Goal: Complete application form: Complete application form

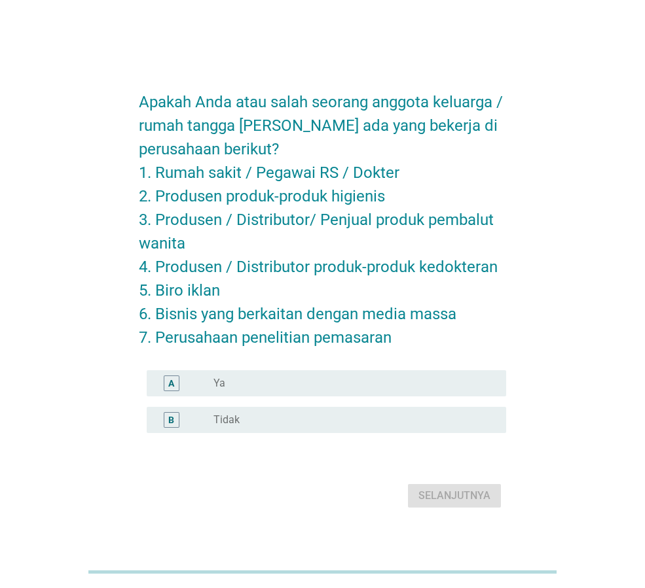
click at [287, 385] on div "radio_button_unchecked Ya" at bounding box center [349, 383] width 272 height 13
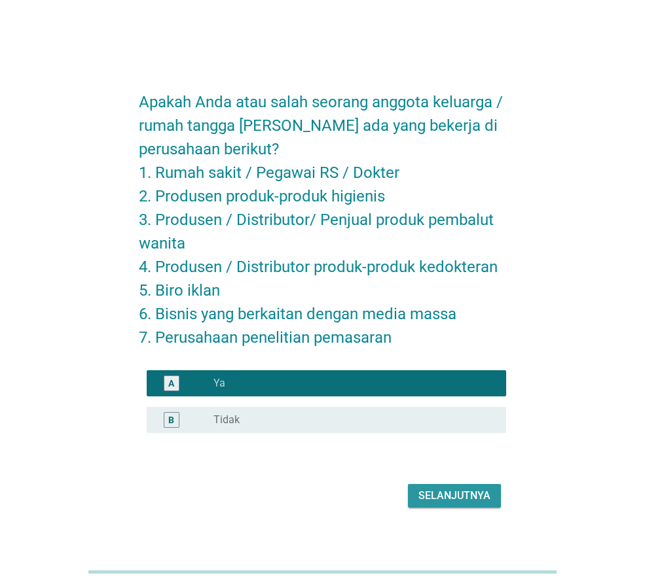
drag, startPoint x: 442, startPoint y: 500, endPoint x: 71, endPoint y: 449, distance: 374.6
click at [62, 451] on div "Apakah Anda atau salah seorang anggota keluarga / rumah tangga [PERSON_NAME] ad…" at bounding box center [322, 295] width 582 height 456
click at [226, 425] on label "Tidak" at bounding box center [226, 420] width 26 height 13
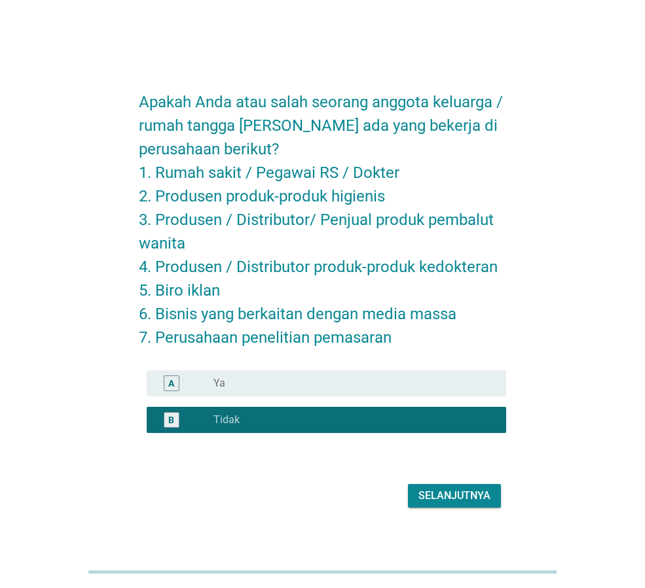
click at [442, 509] on div "Selanjutnya" at bounding box center [322, 495] width 367 height 31
click at [442, 482] on div "Selanjutnya" at bounding box center [322, 495] width 367 height 31
click at [437, 500] on div "Selanjutnya" at bounding box center [454, 496] width 72 height 16
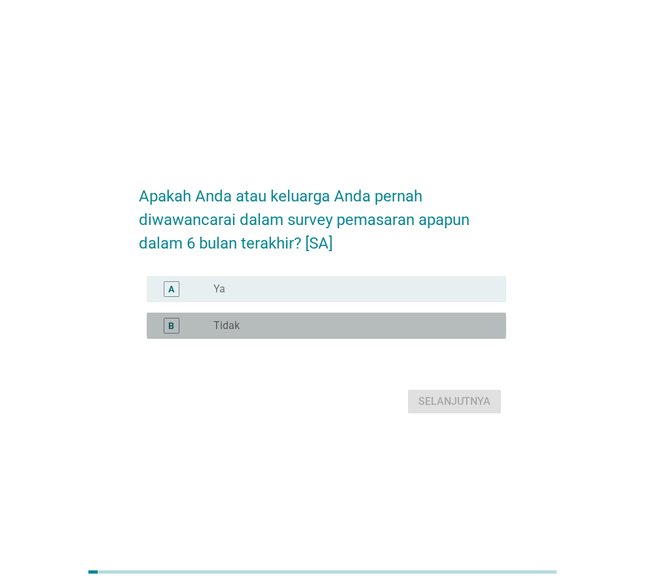
click at [261, 322] on div "radio_button_unchecked Tidak" at bounding box center [349, 325] width 272 height 13
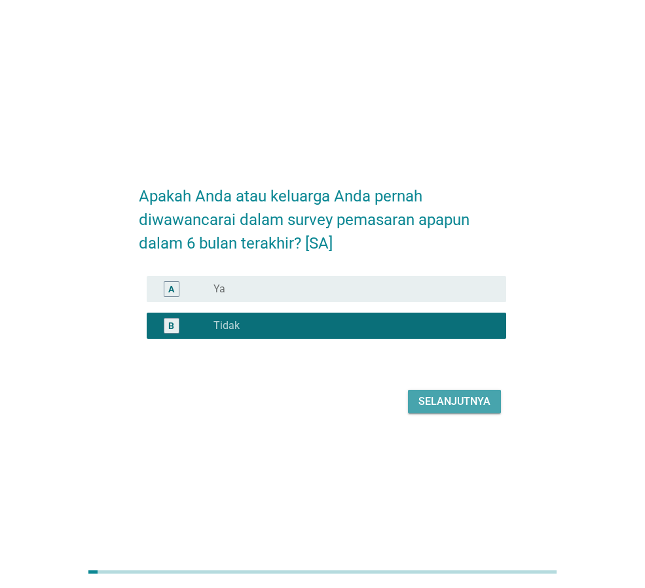
click at [460, 402] on div "Selanjutnya" at bounding box center [454, 402] width 72 height 16
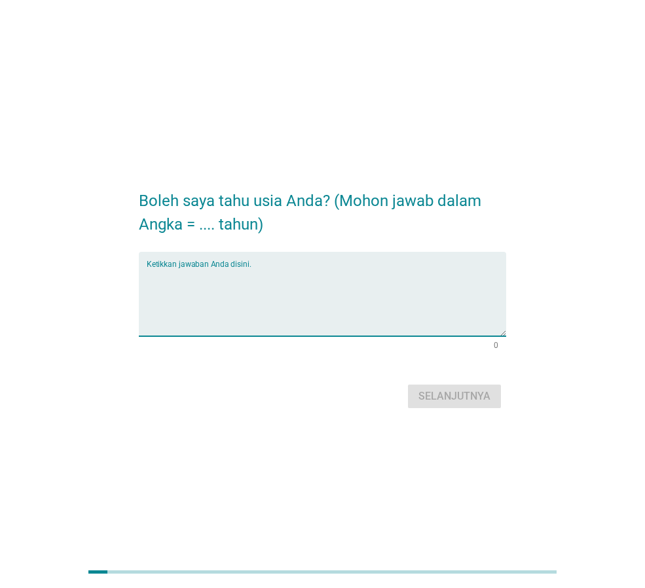
click at [225, 274] on textarea "Ketikkan jawaban Anda disini." at bounding box center [326, 302] width 359 height 69
type textarea "29 tahun"
click at [478, 407] on button "Selanjutnya" at bounding box center [454, 397] width 93 height 24
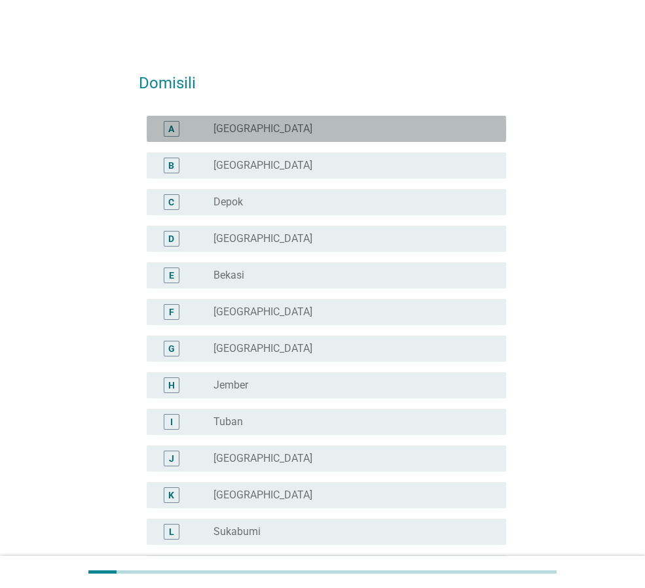
click at [331, 117] on div "A radio_button_unchecked [GEOGRAPHIC_DATA]" at bounding box center [326, 129] width 359 height 26
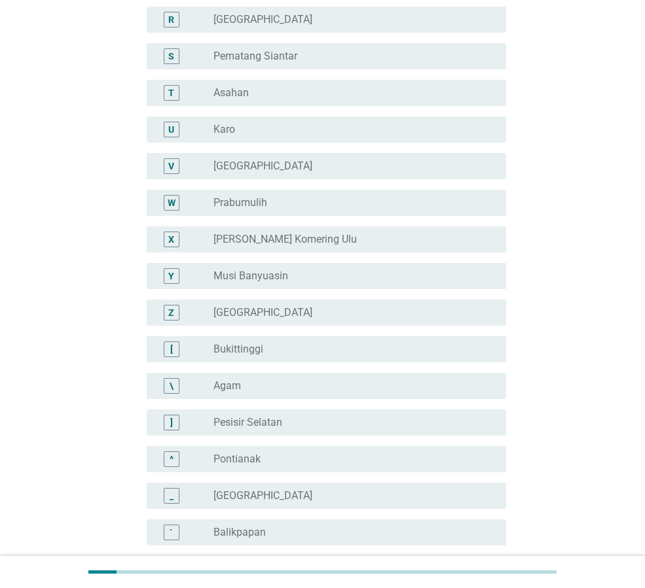
scroll to position [982, 0]
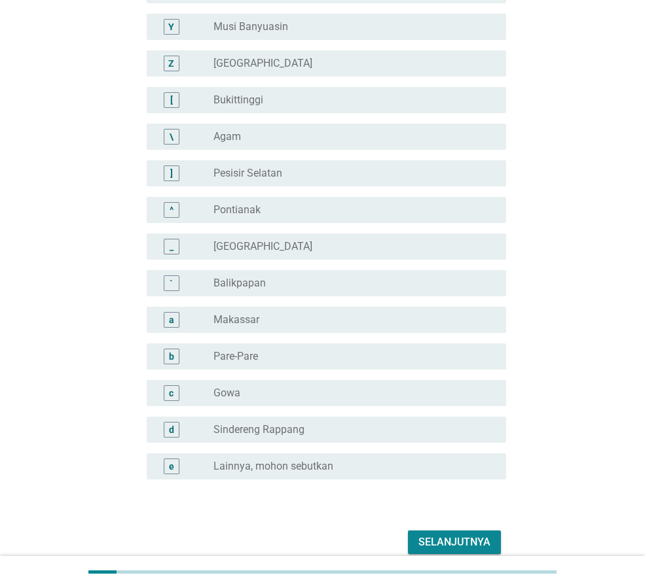
click at [465, 533] on button "Selanjutnya" at bounding box center [454, 543] width 93 height 24
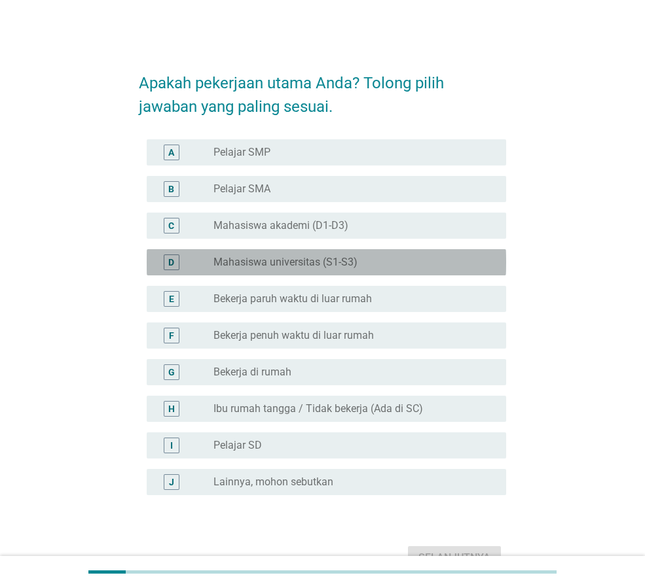
click at [368, 264] on div "radio_button_unchecked Mahasiswa universitas (S1-S3)" at bounding box center [349, 262] width 272 height 13
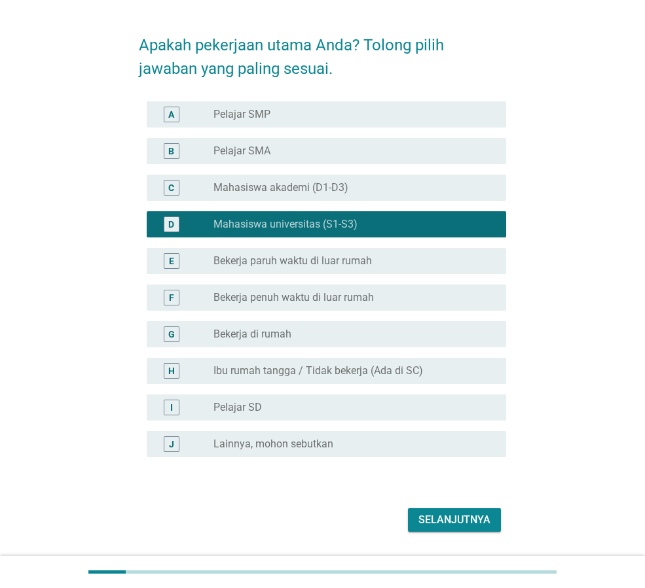
scroll to position [75, 0]
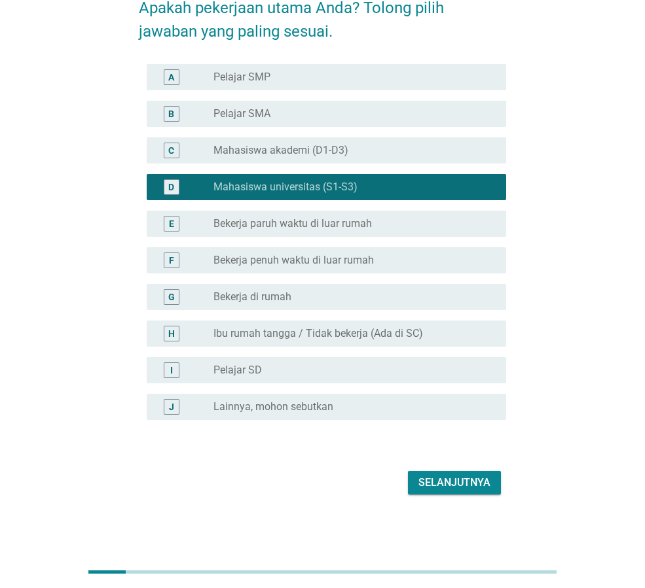
click at [430, 484] on div "Selanjutnya" at bounding box center [454, 483] width 72 height 16
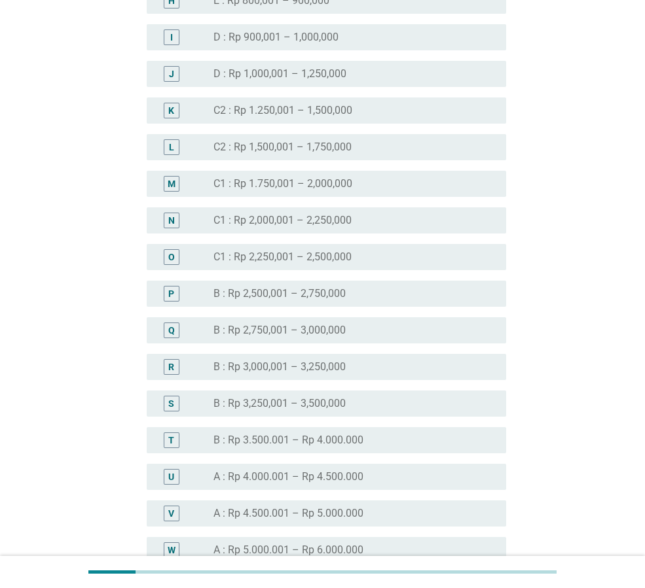
scroll to position [916, 0]
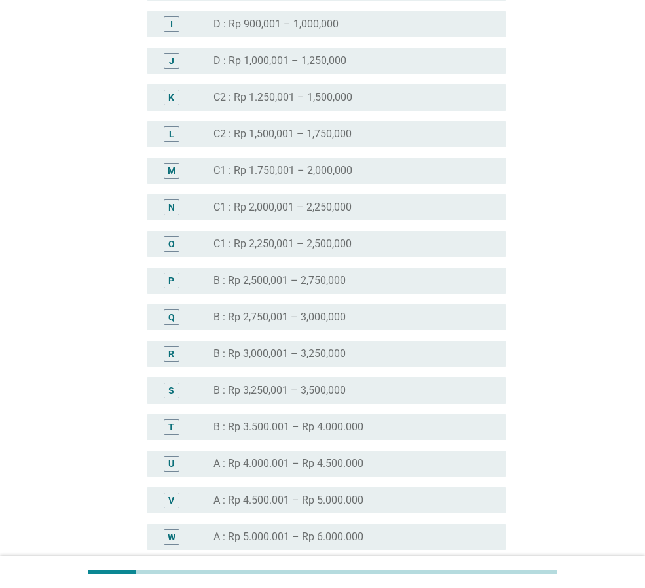
click at [330, 427] on label "B : Rp 3.500.001 – Rp 4.000.000" at bounding box center [288, 427] width 150 height 13
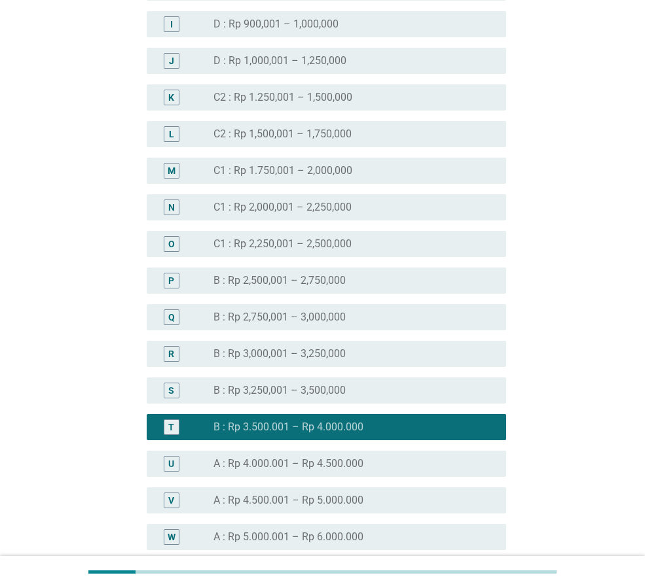
scroll to position [1340, 0]
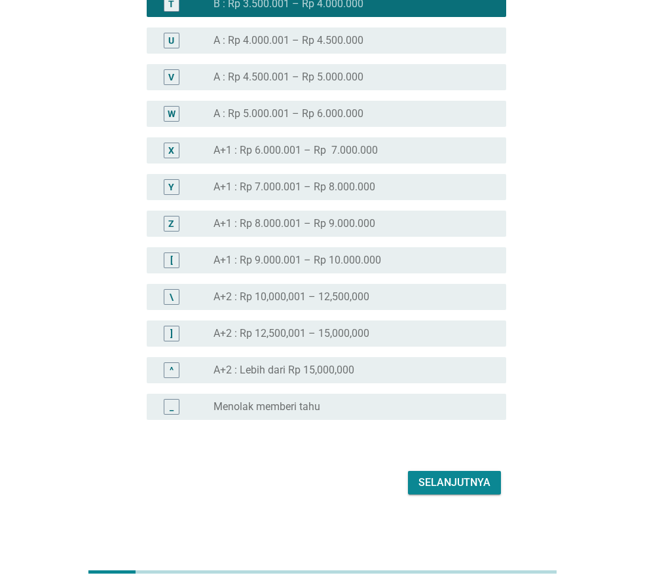
click at [456, 485] on div "Selanjutnya" at bounding box center [454, 483] width 72 height 16
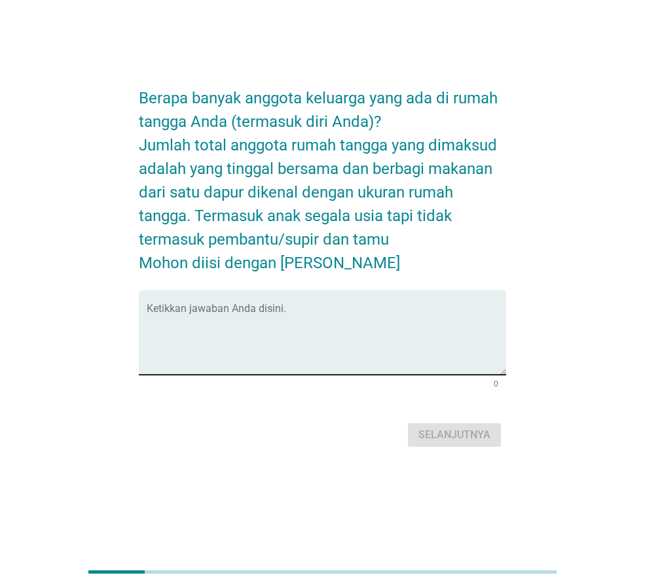
scroll to position [0, 0]
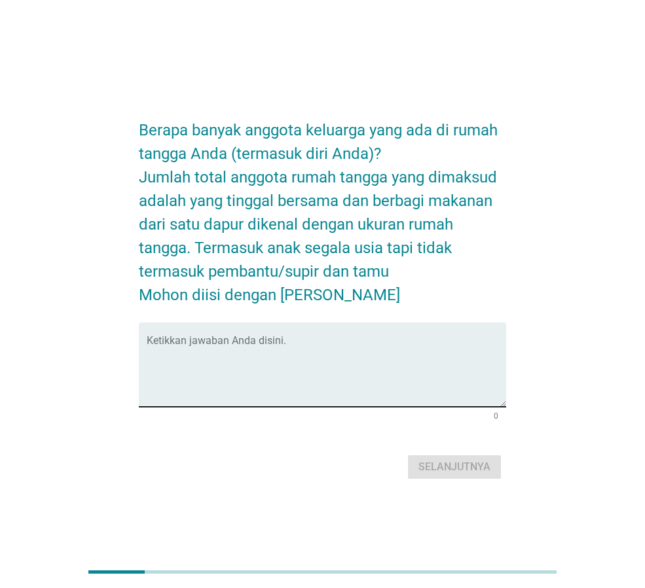
click at [326, 351] on textarea "Ketikkan jawaban Anda disini." at bounding box center [326, 372] width 359 height 69
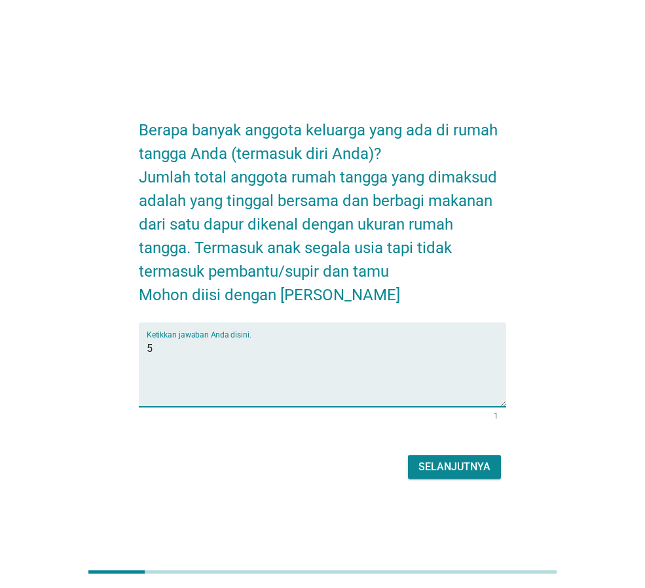
type textarea "5"
click at [444, 470] on div "Selanjutnya" at bounding box center [454, 468] width 72 height 16
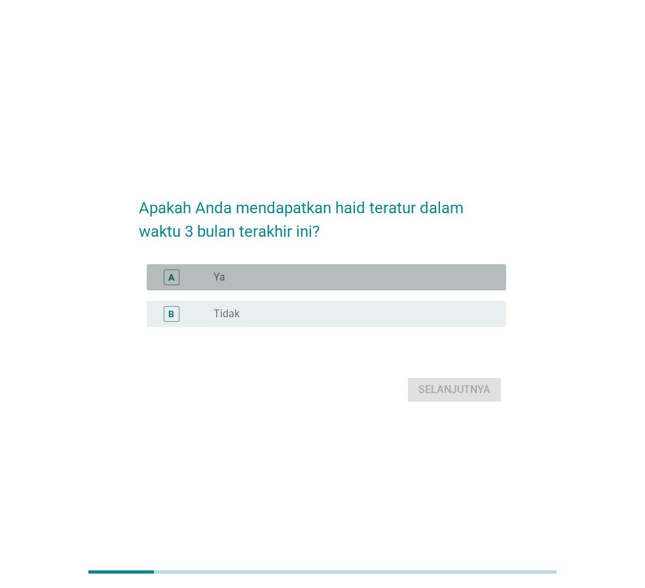
click at [281, 274] on div "radio_button_unchecked Ya" at bounding box center [349, 277] width 272 height 13
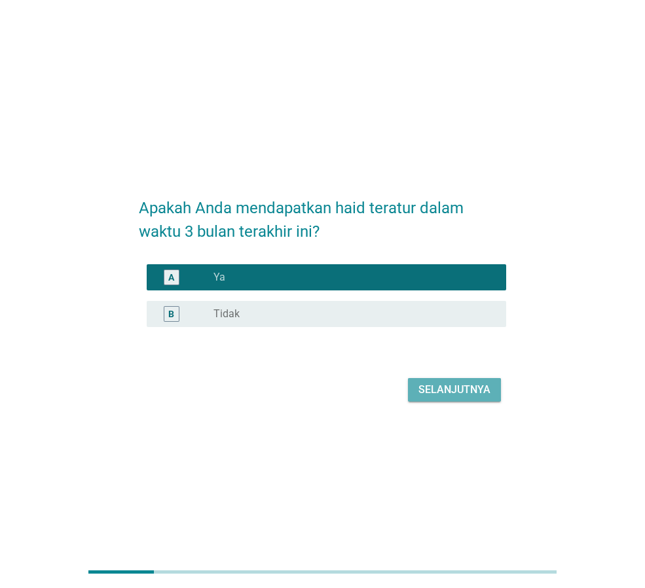
click at [427, 390] on div "Selanjutnya" at bounding box center [454, 390] width 72 height 16
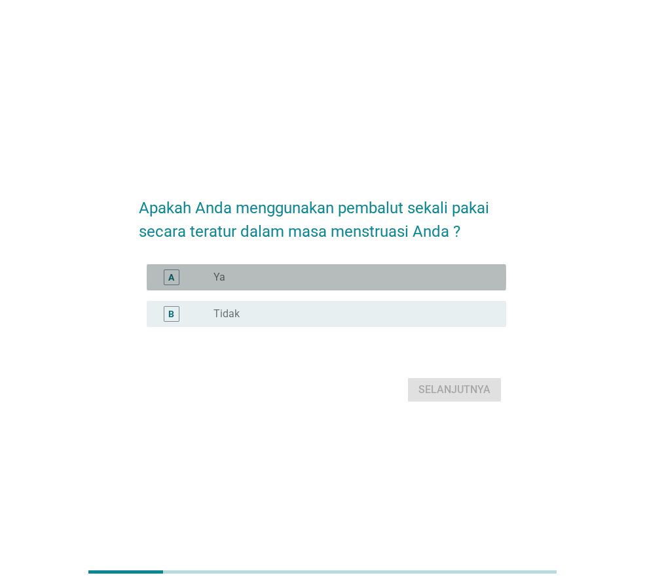
click at [297, 282] on div "radio_button_unchecked Ya" at bounding box center [349, 277] width 272 height 13
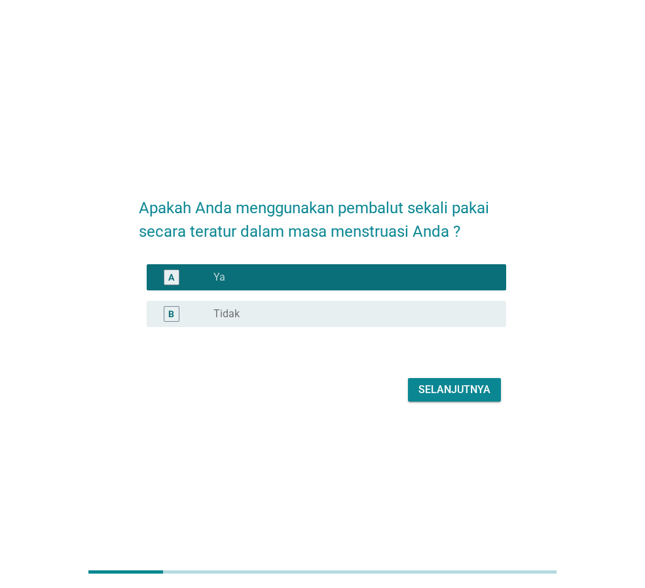
click at [440, 392] on div "Selanjutnya" at bounding box center [454, 390] width 72 height 16
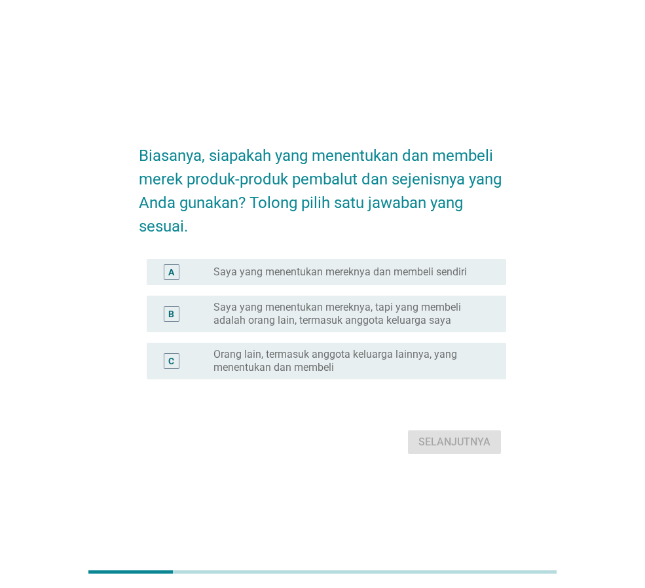
click at [264, 276] on label "Saya yang menentukan mereknya dan membeli sendiri" at bounding box center [339, 272] width 253 height 13
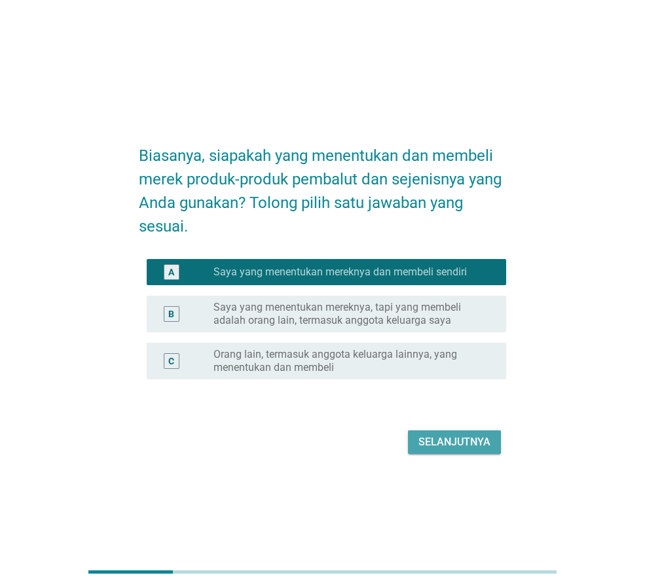
click at [458, 448] on div "Selanjutnya" at bounding box center [454, 443] width 72 height 16
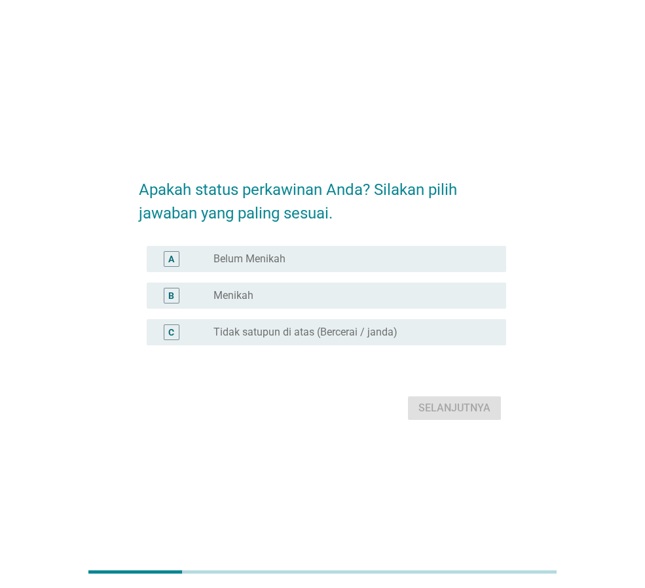
click at [302, 262] on div "radio_button_unchecked Belum Menikah" at bounding box center [349, 259] width 272 height 13
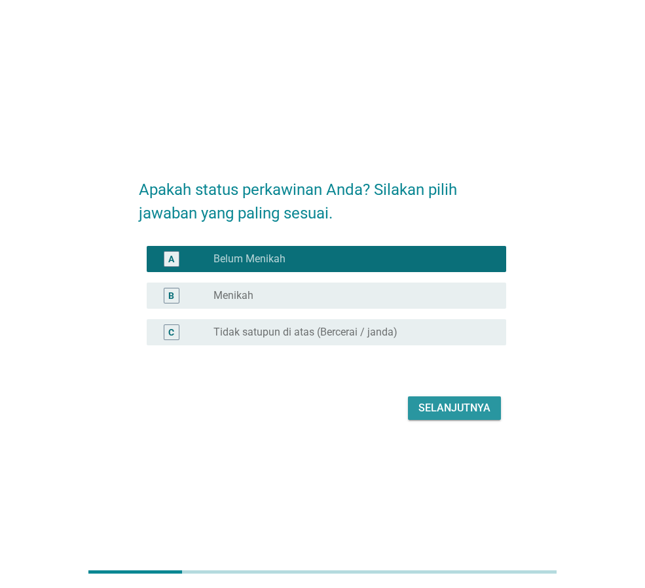
click at [455, 408] on div "Selanjutnya" at bounding box center [454, 409] width 72 height 16
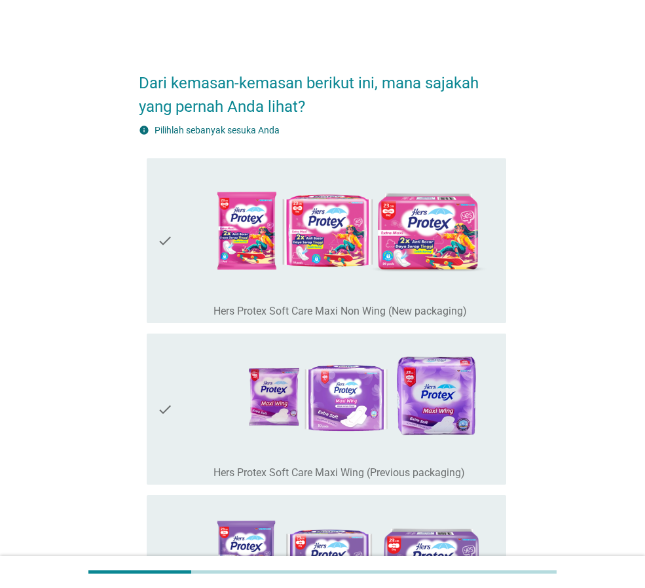
click at [187, 255] on div "check" at bounding box center [185, 241] width 56 height 154
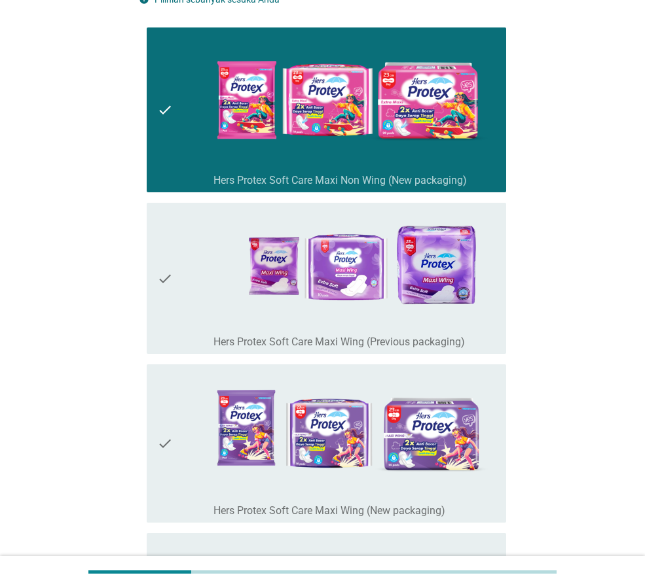
click at [196, 275] on div "check" at bounding box center [185, 278] width 56 height 141
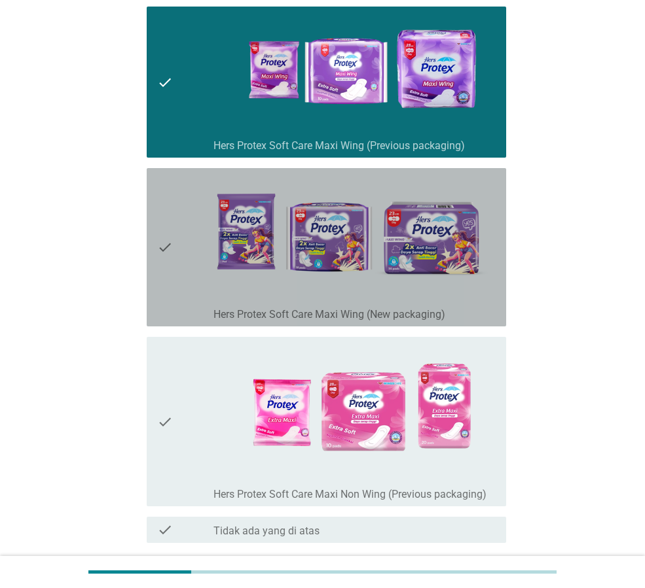
click at [198, 276] on div "check" at bounding box center [185, 247] width 56 height 148
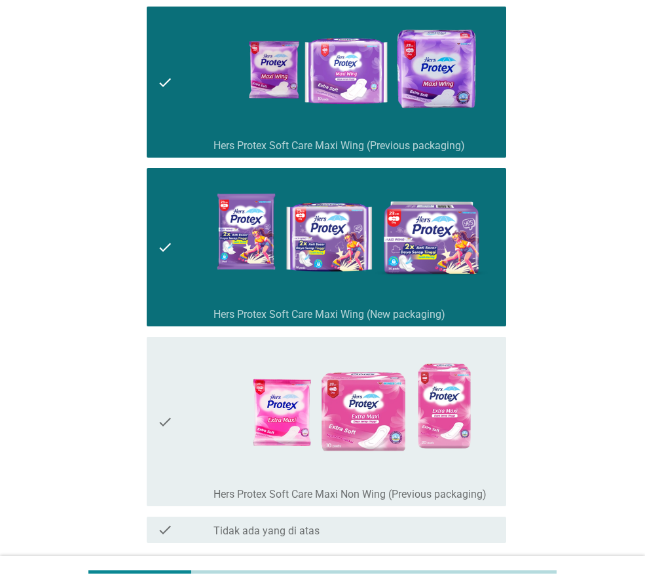
scroll to position [435, 0]
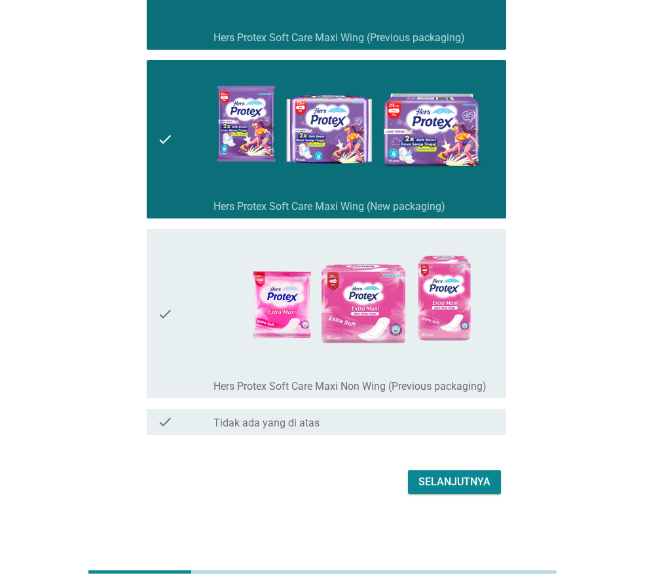
click at [198, 276] on div "check" at bounding box center [185, 313] width 56 height 159
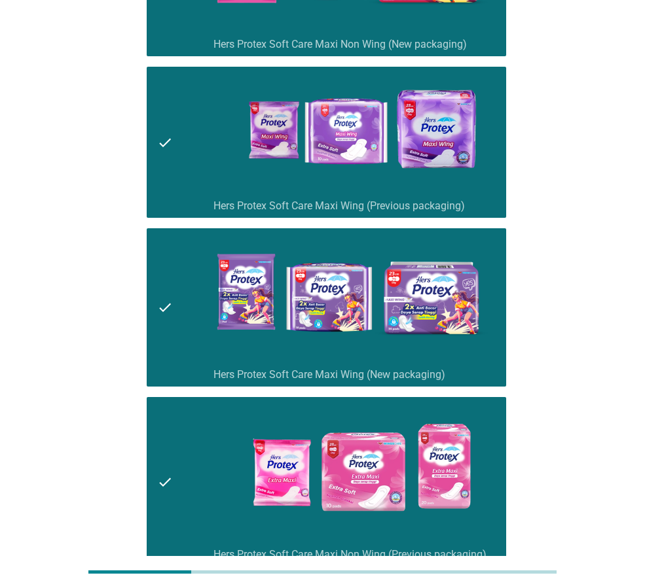
scroll to position [173, 0]
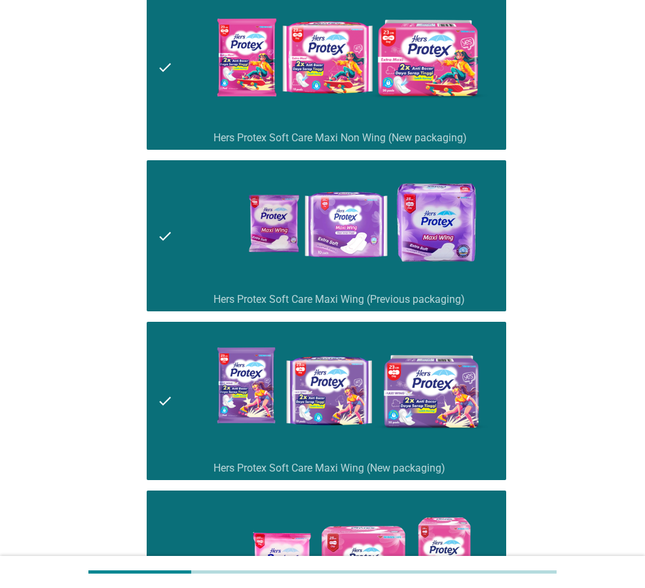
click at [184, 377] on div "check" at bounding box center [185, 401] width 56 height 148
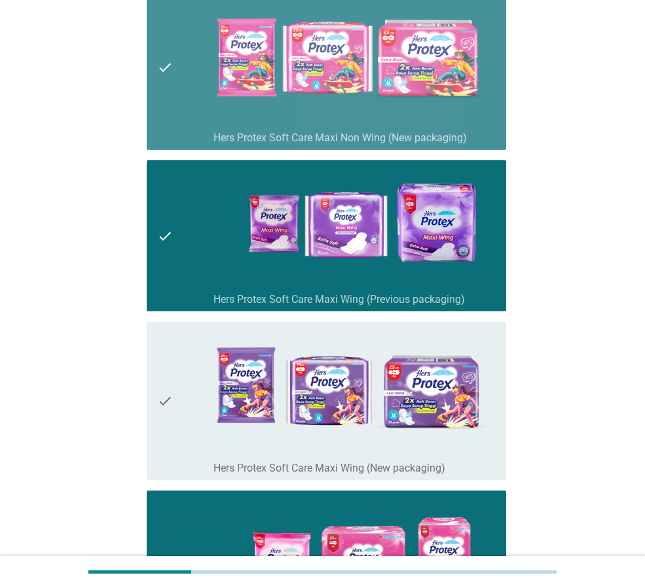
click at [184, 81] on div "check" at bounding box center [185, 67] width 56 height 154
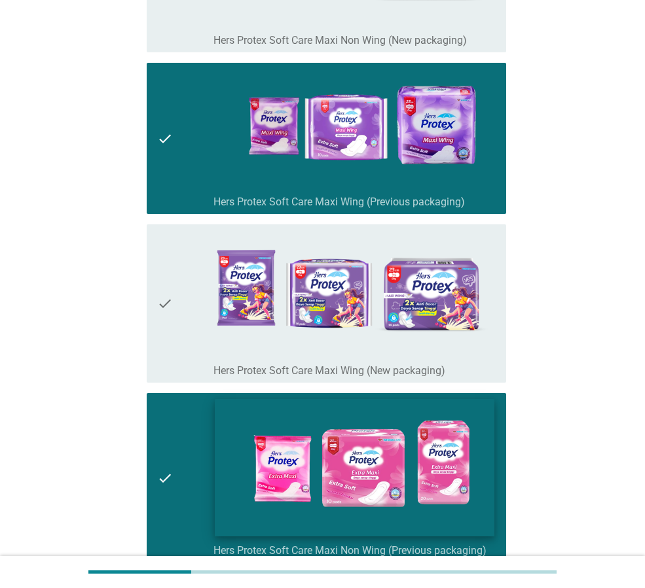
scroll to position [435, 0]
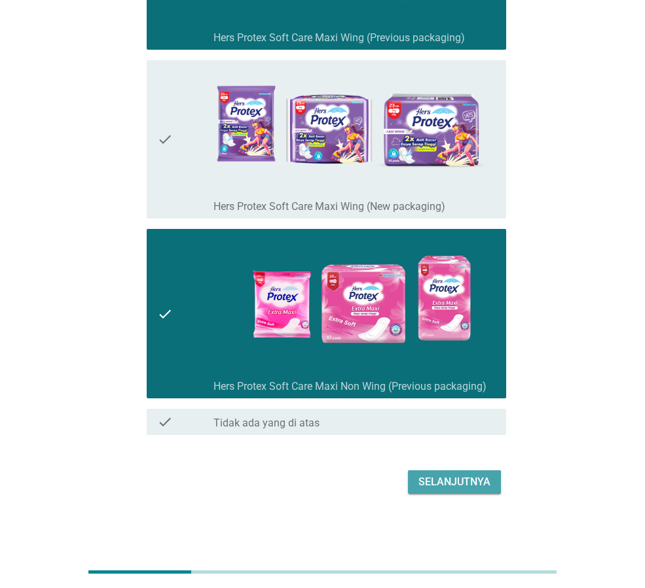
click at [471, 484] on div "Selanjutnya" at bounding box center [454, 483] width 72 height 16
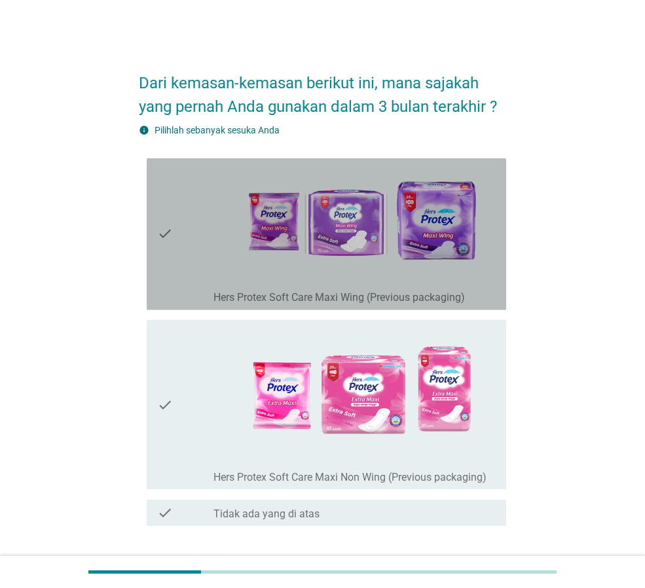
click at [198, 194] on div "check" at bounding box center [185, 234] width 56 height 141
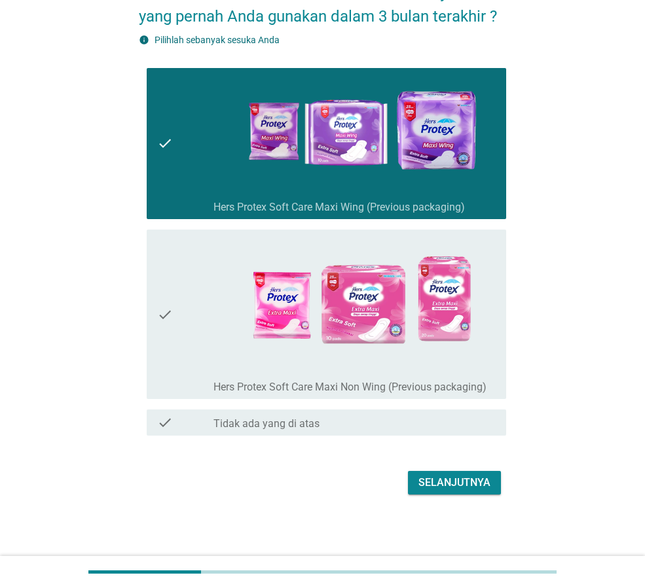
scroll to position [91, 0]
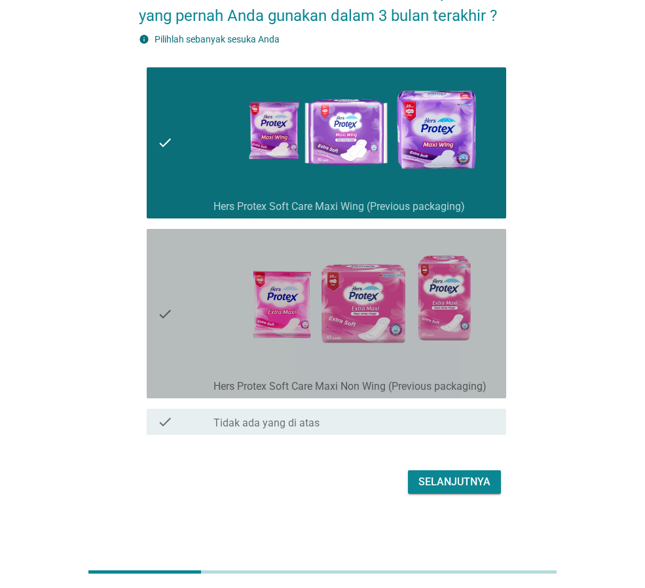
click at [213, 287] on div "check" at bounding box center [185, 313] width 56 height 159
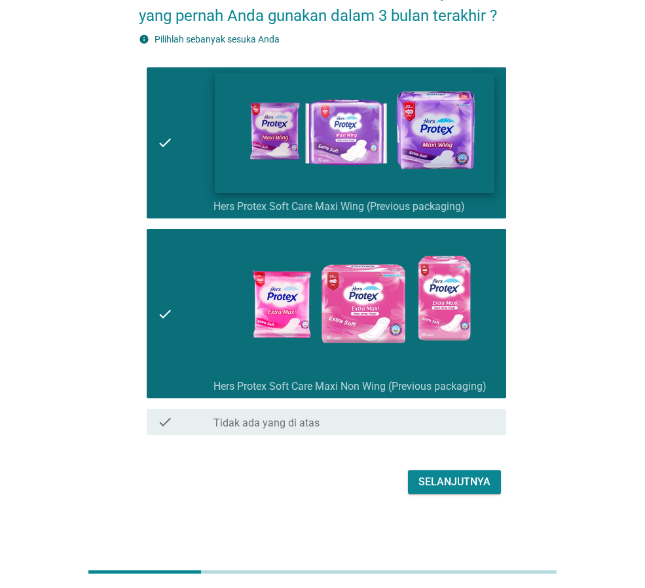
click at [276, 153] on img at bounding box center [354, 133] width 279 height 120
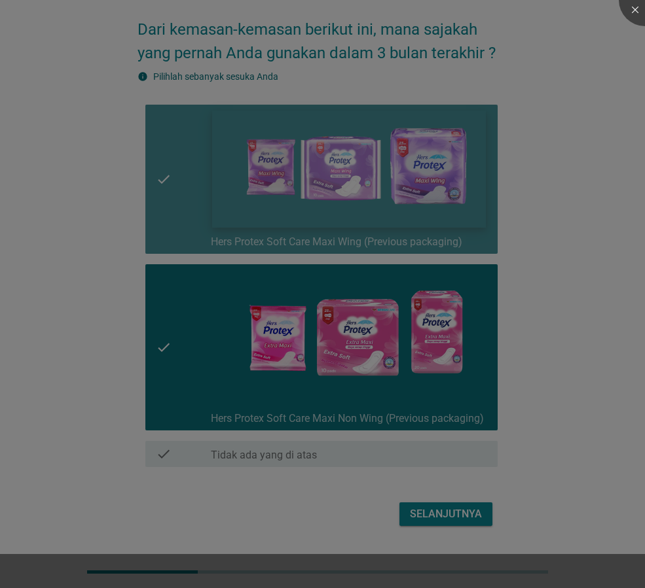
scroll to position [54, 0]
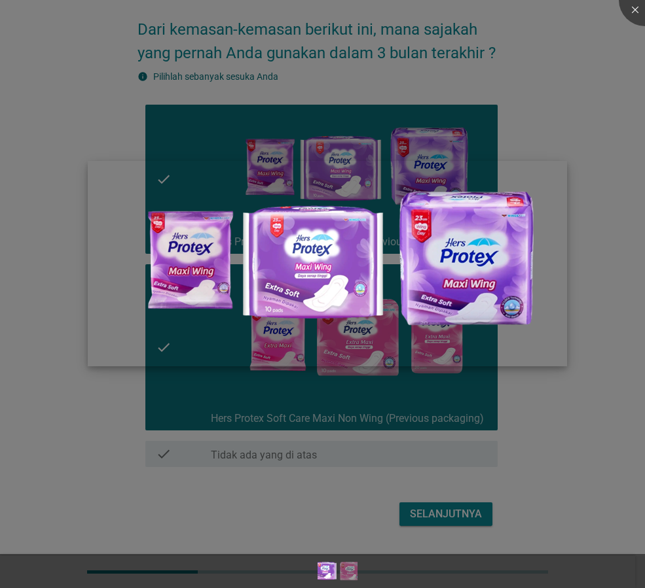
click at [546, 263] on img at bounding box center [327, 264] width 479 height 206
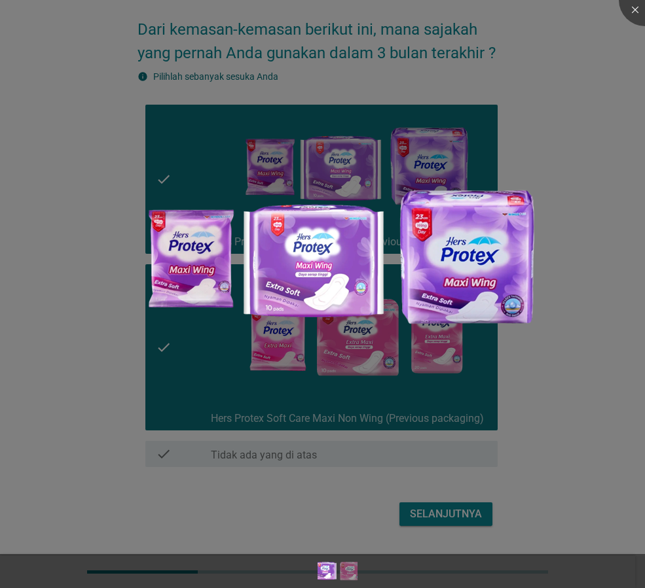
click at [588, 222] on div at bounding box center [322, 294] width 645 height 588
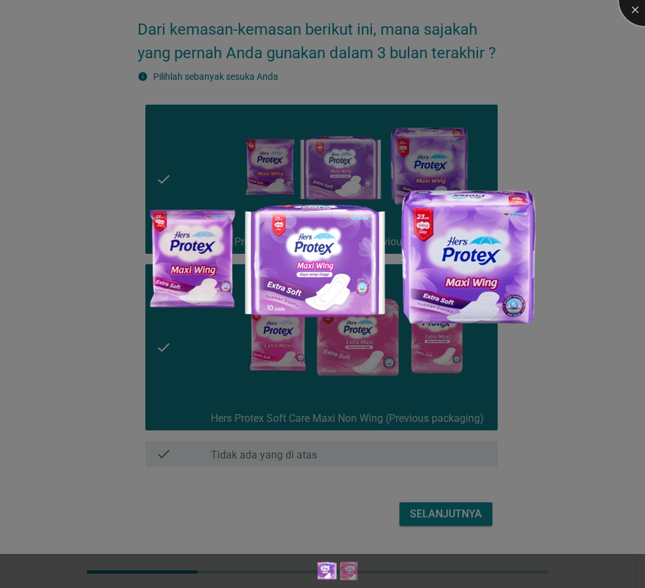
click at [636, 7] on div at bounding box center [645, 0] width 52 height 52
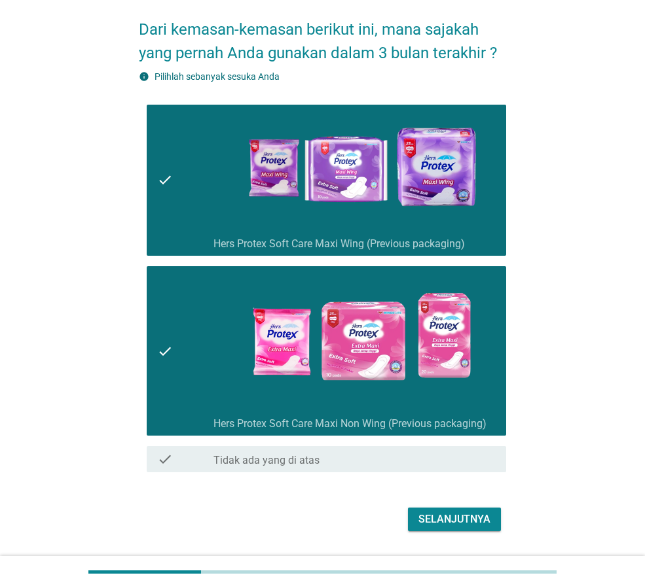
click at [162, 180] on icon "check" at bounding box center [165, 180] width 16 height 141
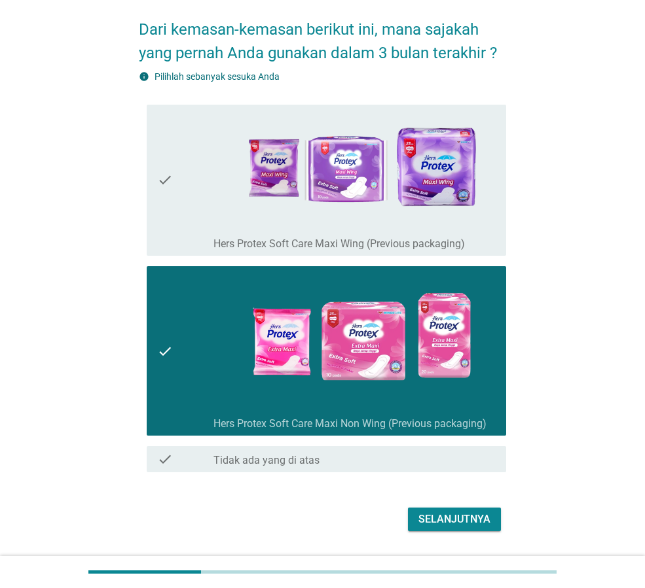
click at [446, 518] on div "Selanjutnya" at bounding box center [454, 520] width 72 height 16
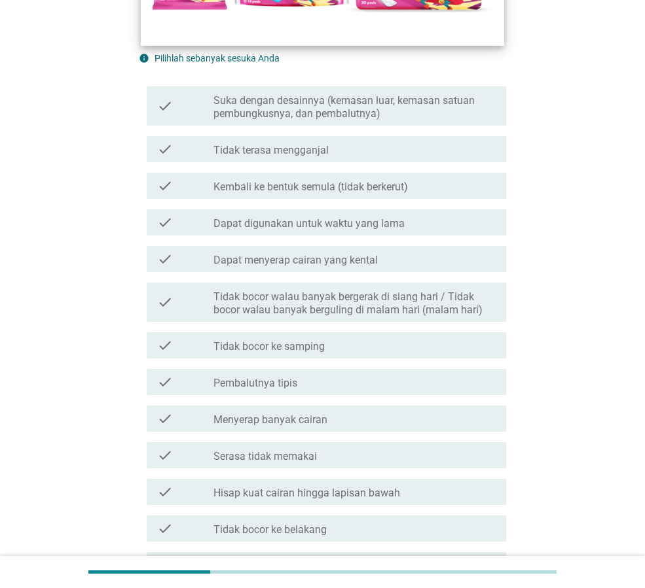
scroll to position [458, 0]
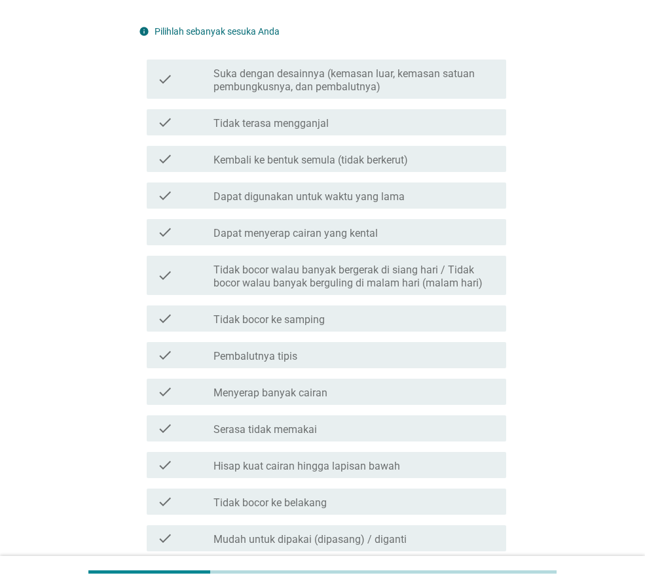
click at [310, 128] on label "Tidak terasa mengganjal" at bounding box center [270, 123] width 115 height 13
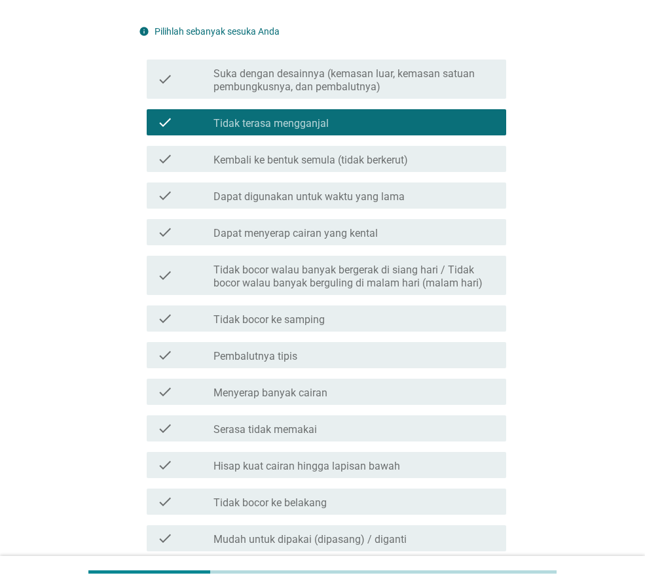
click at [314, 237] on label "Dapat menyerap cairan yang kental" at bounding box center [295, 233] width 164 height 13
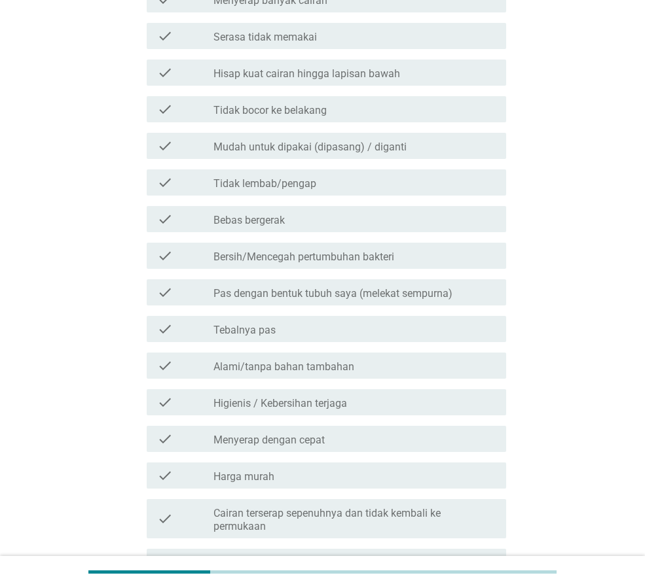
scroll to position [1224, 0]
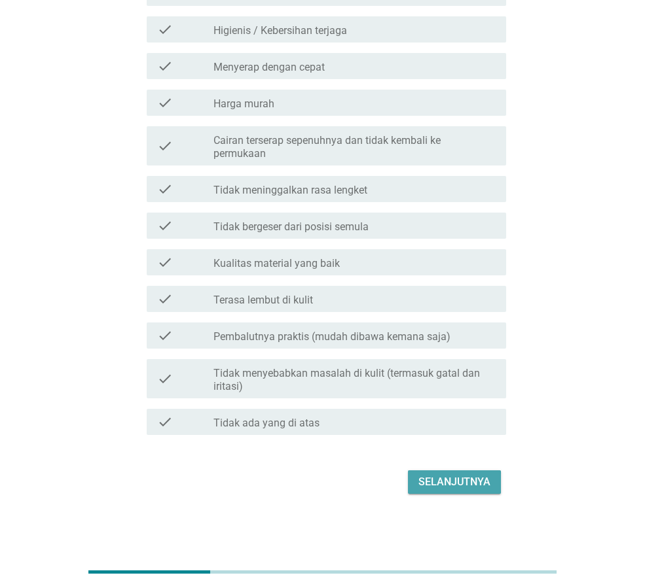
click at [471, 483] on div "Selanjutnya" at bounding box center [454, 483] width 72 height 16
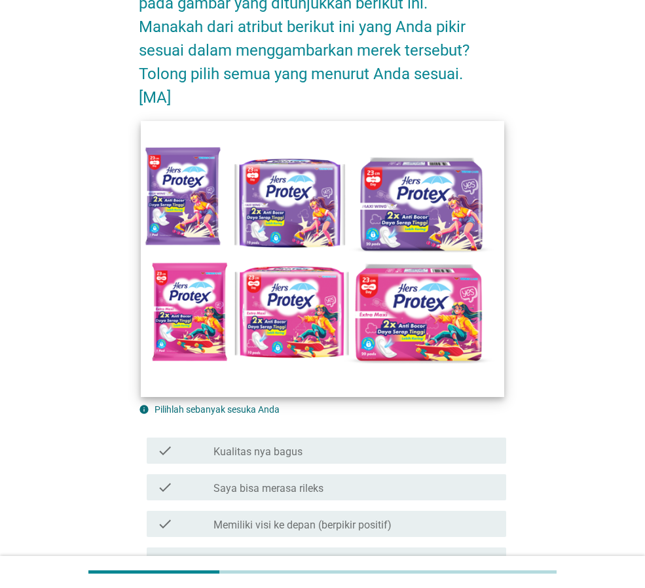
scroll to position [327, 0]
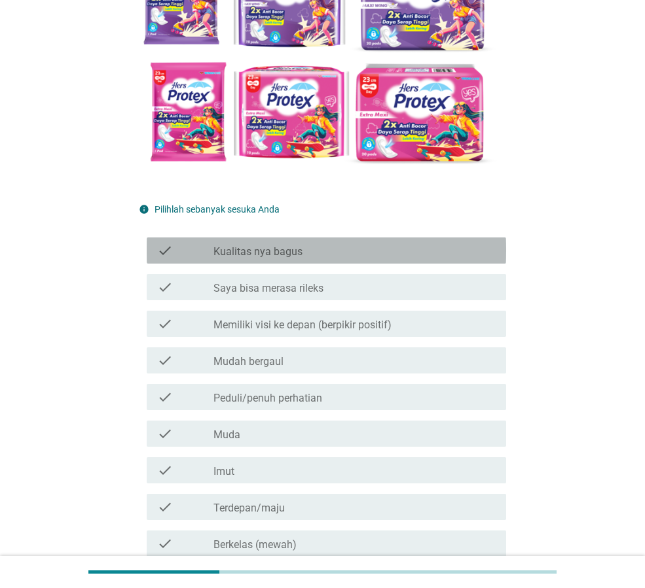
click at [271, 254] on label "Kualitas nya bagus" at bounding box center [257, 251] width 89 height 13
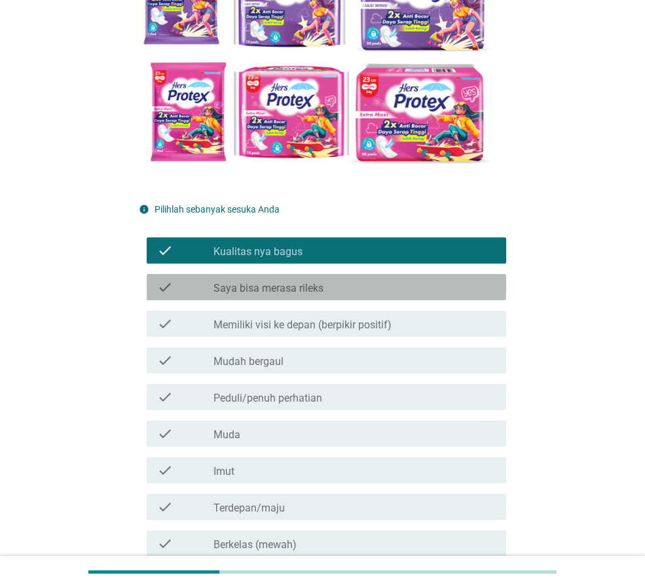
drag, startPoint x: 284, startPoint y: 293, endPoint x: 350, endPoint y: 334, distance: 78.3
click at [284, 292] on label "Saya bisa merasa rileks" at bounding box center [268, 288] width 110 height 13
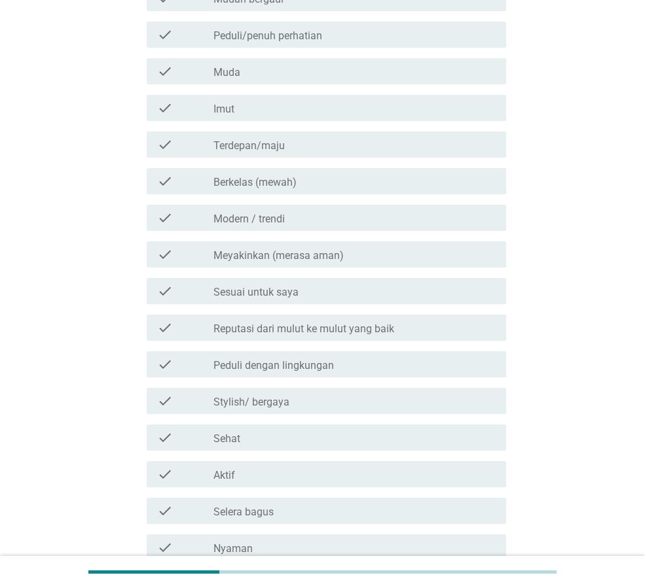
scroll to position [851, 0]
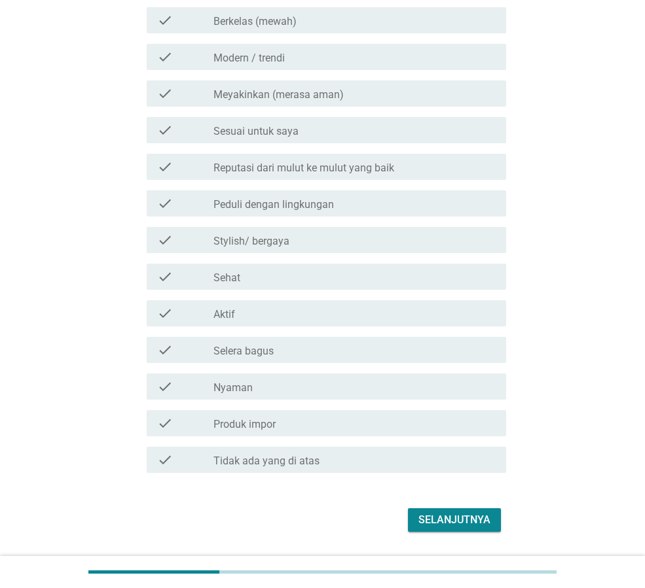
click at [299, 242] on div "check_box_outline_blank Stylish/ bergaya" at bounding box center [354, 240] width 282 height 16
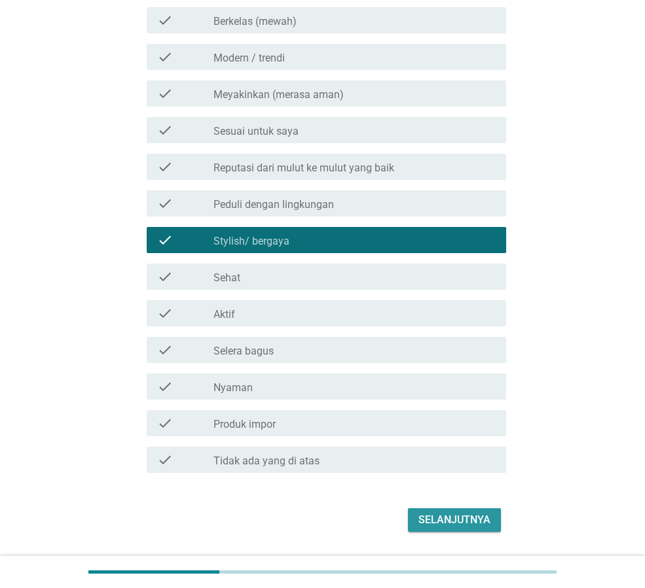
click at [469, 527] on div "Selanjutnya" at bounding box center [454, 521] width 72 height 16
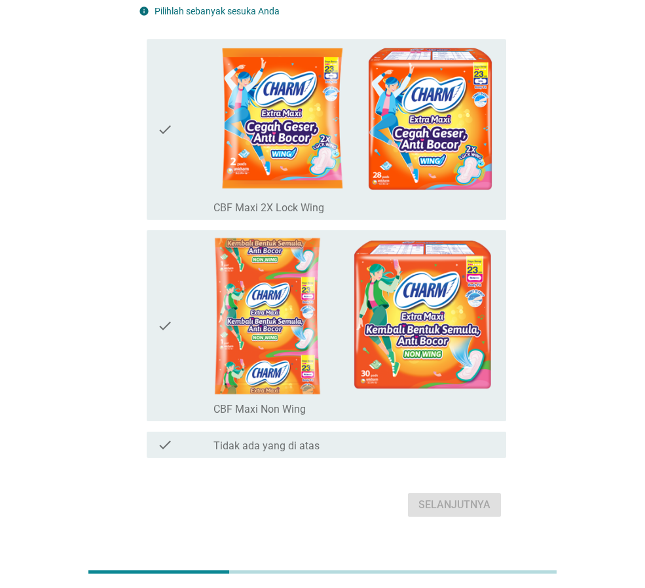
scroll to position [131, 0]
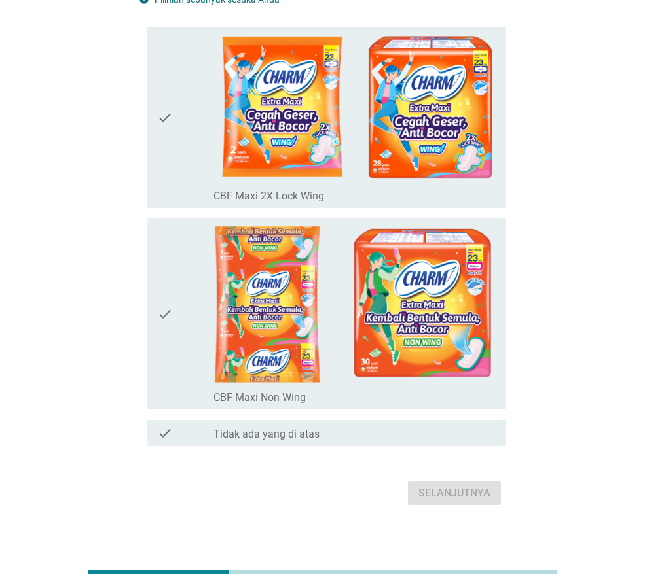
click at [162, 103] on icon "check" at bounding box center [165, 118] width 16 height 171
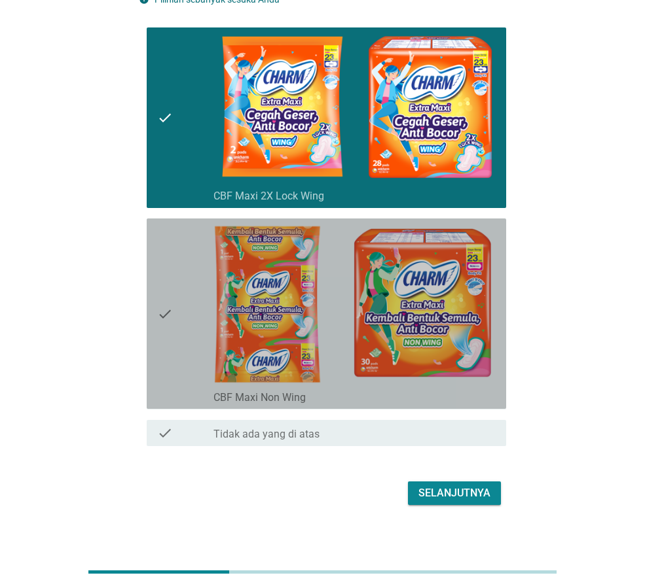
click at [167, 269] on icon "check" at bounding box center [165, 314] width 16 height 180
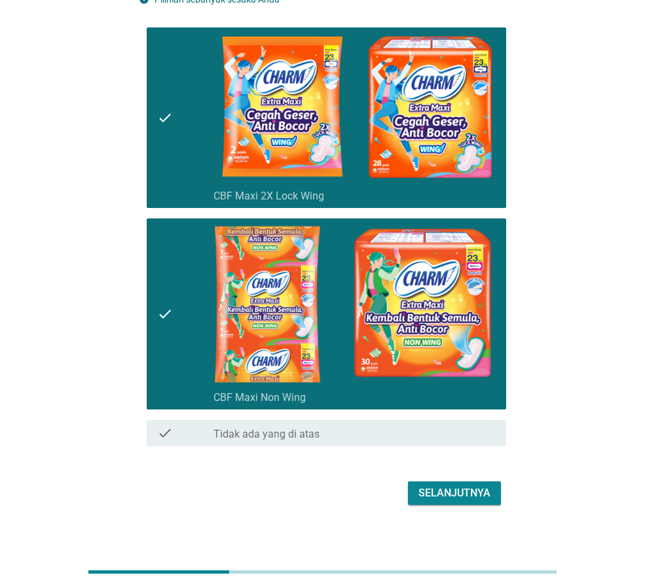
click at [471, 495] on div "Selanjutnya" at bounding box center [454, 494] width 72 height 16
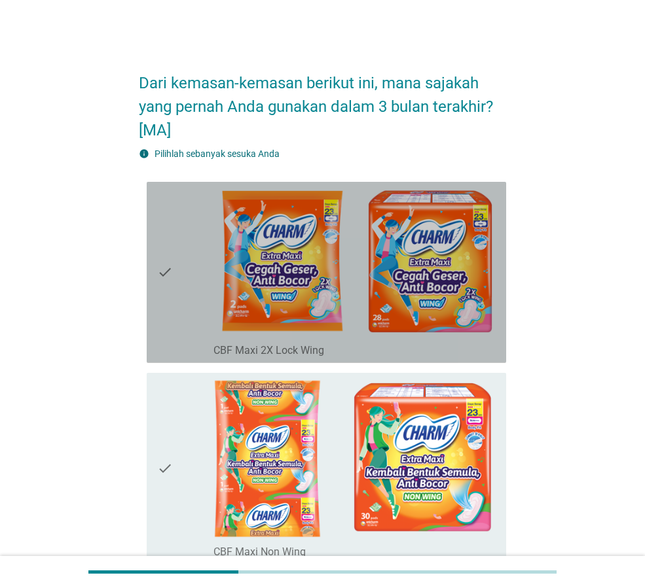
click at [166, 233] on icon "check" at bounding box center [165, 272] width 16 height 171
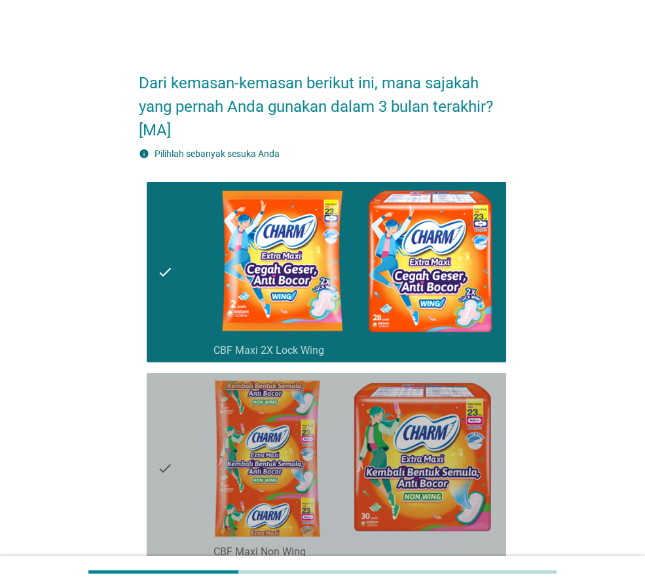
click at [181, 457] on div "check" at bounding box center [185, 468] width 56 height 180
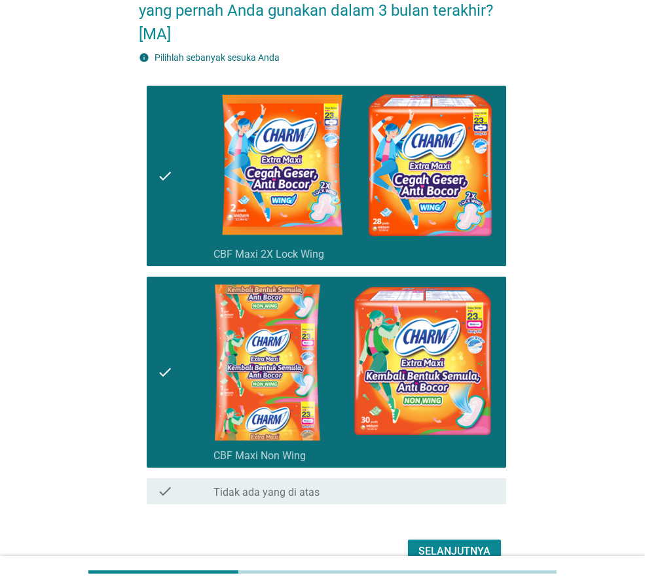
scroll to position [165, 0]
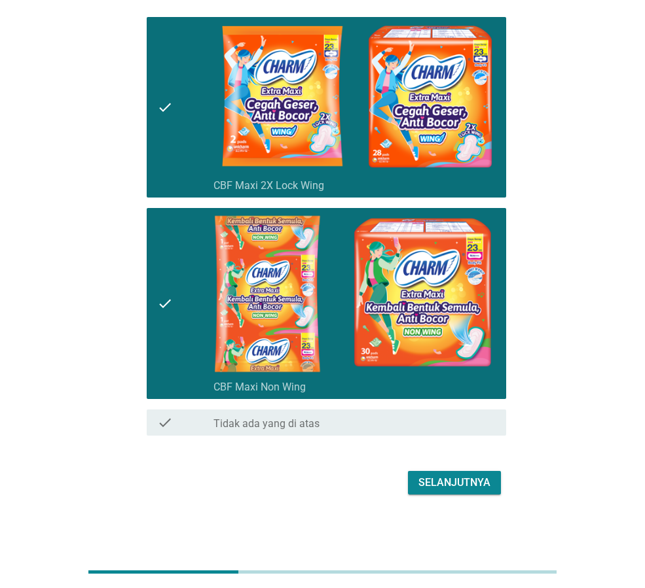
click at [450, 486] on div "Selanjutnya" at bounding box center [454, 483] width 72 height 16
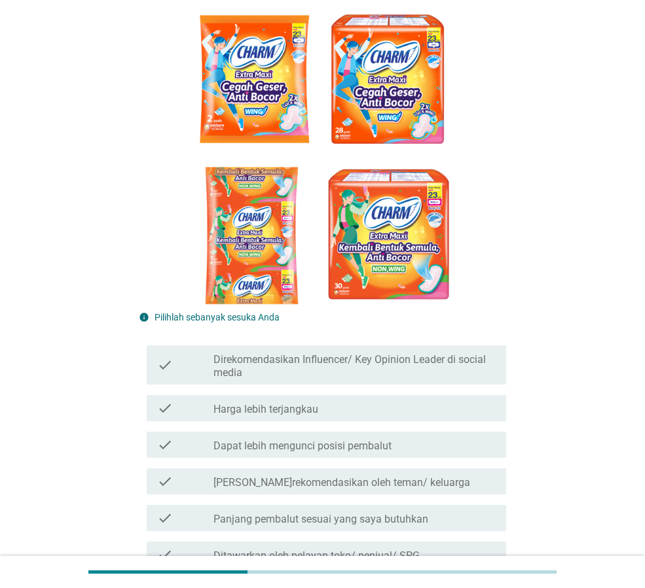
scroll to position [393, 0]
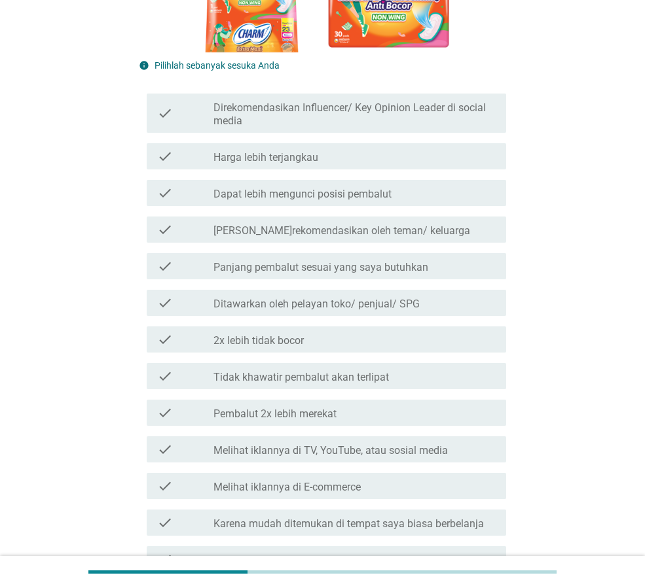
click at [298, 200] on label "Dapat lebih mengunci posisi pembalut" at bounding box center [302, 194] width 178 height 13
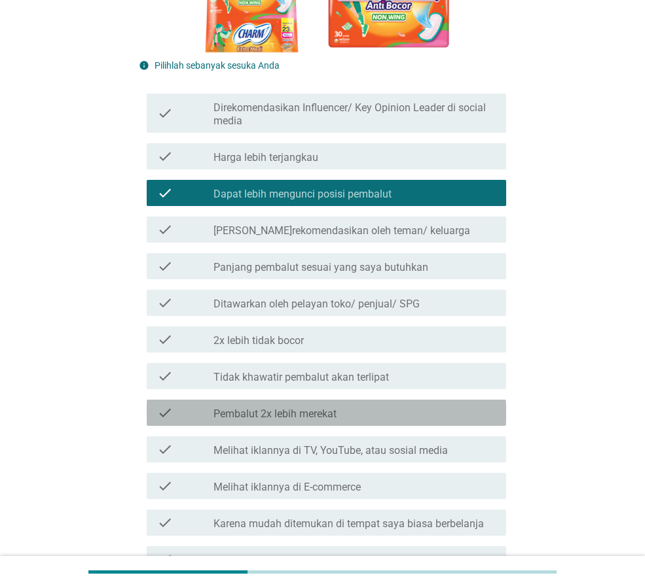
click at [350, 418] on div "check_box_outline_blank Pembalut 2x lebih merekat" at bounding box center [354, 413] width 282 height 16
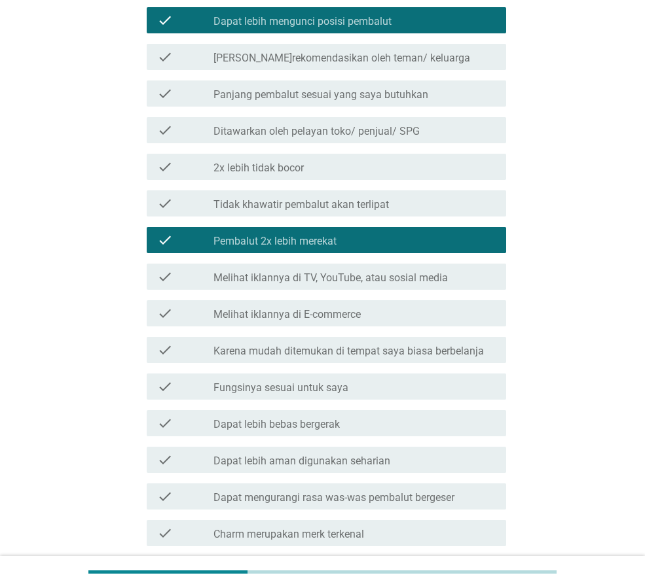
scroll to position [589, 0]
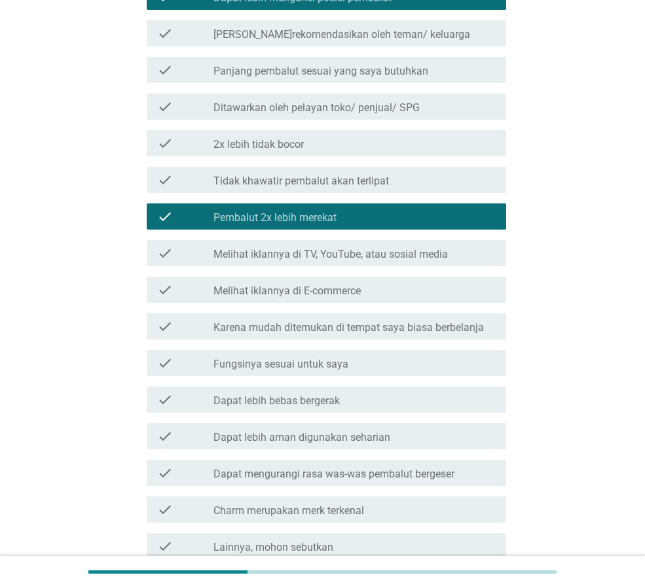
click at [348, 371] on label "Fungsinya sesuai untuk saya" at bounding box center [280, 364] width 135 height 13
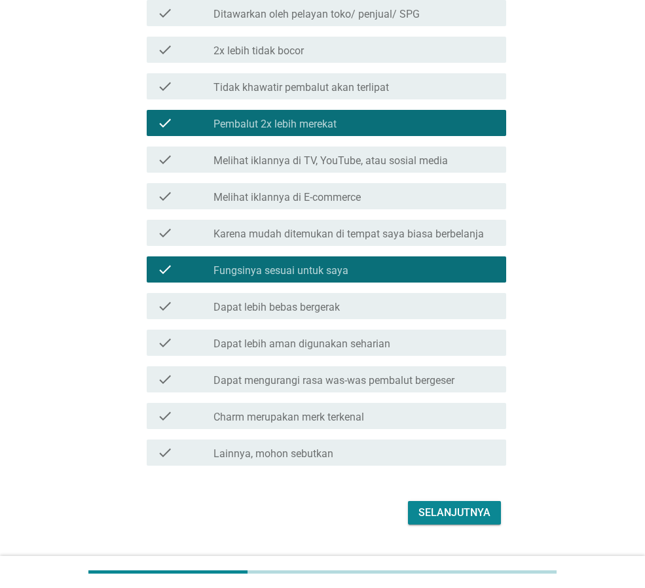
scroll to position [726, 0]
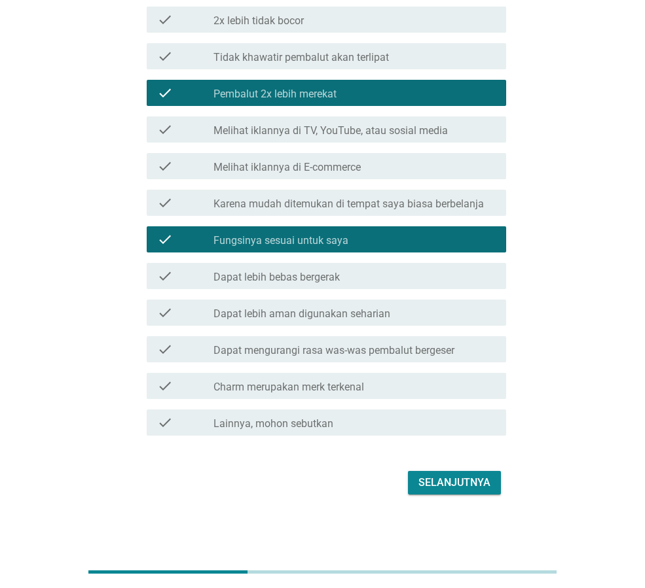
click at [430, 484] on div "Selanjutnya" at bounding box center [454, 483] width 72 height 16
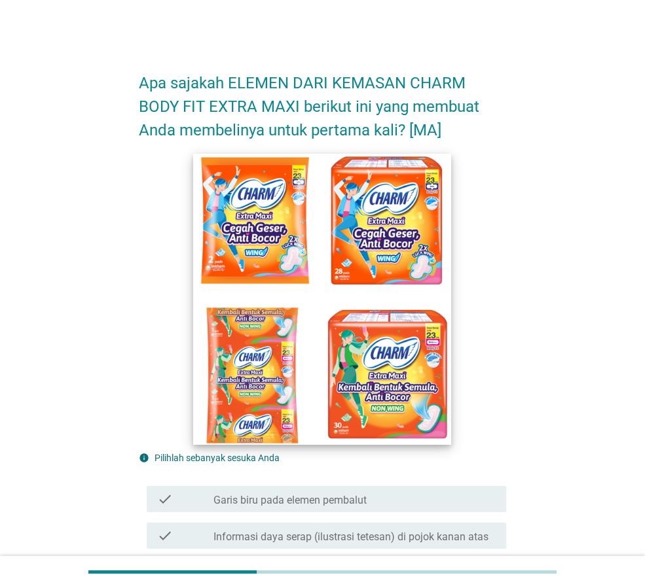
scroll to position [393, 0]
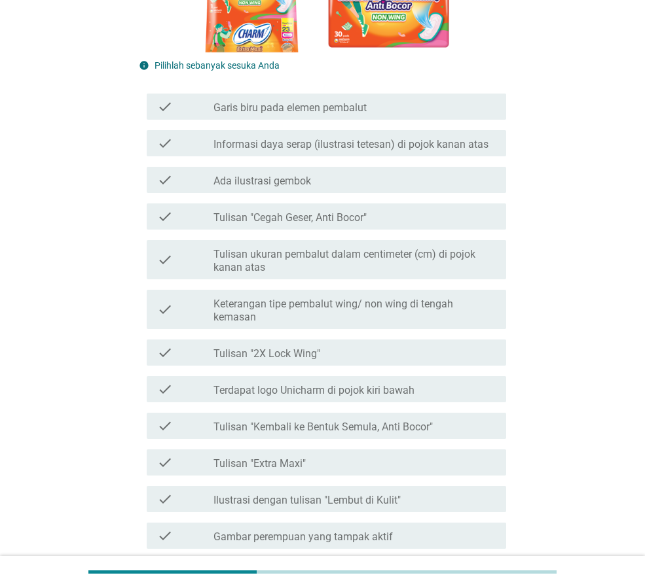
click at [319, 223] on label "Tulisan "Cegah Geser, Anti Bocor"" at bounding box center [289, 217] width 153 height 13
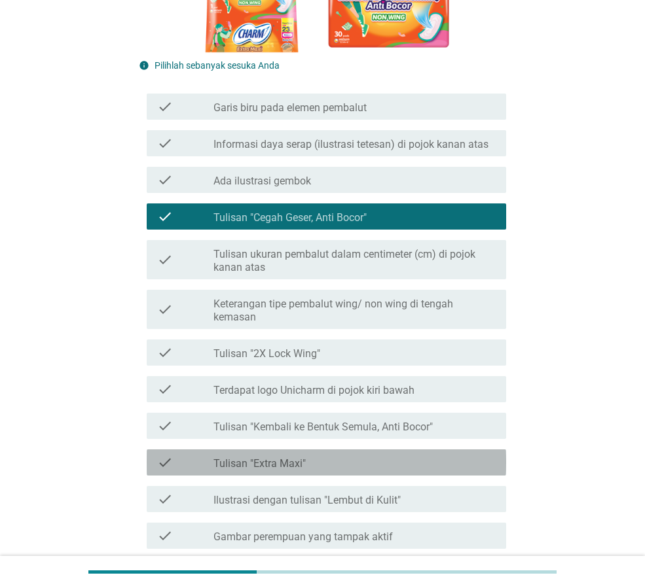
click at [355, 459] on div "check_box_outline_blank Tulisan "Extra Maxi"" at bounding box center [354, 463] width 282 height 16
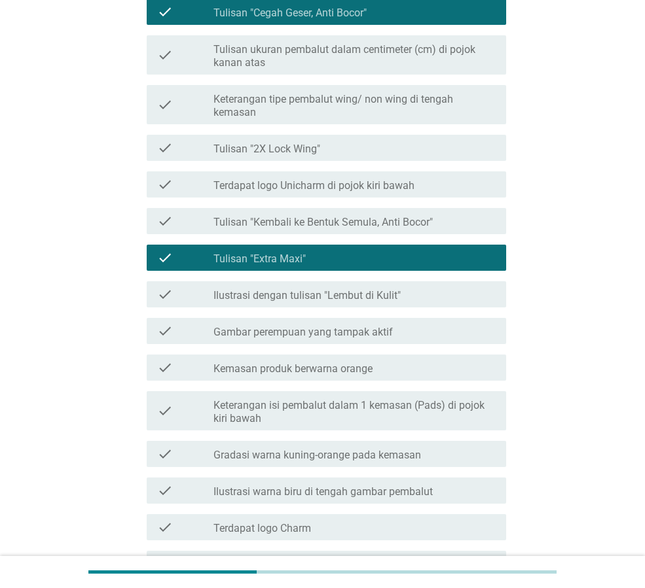
scroll to position [514, 0]
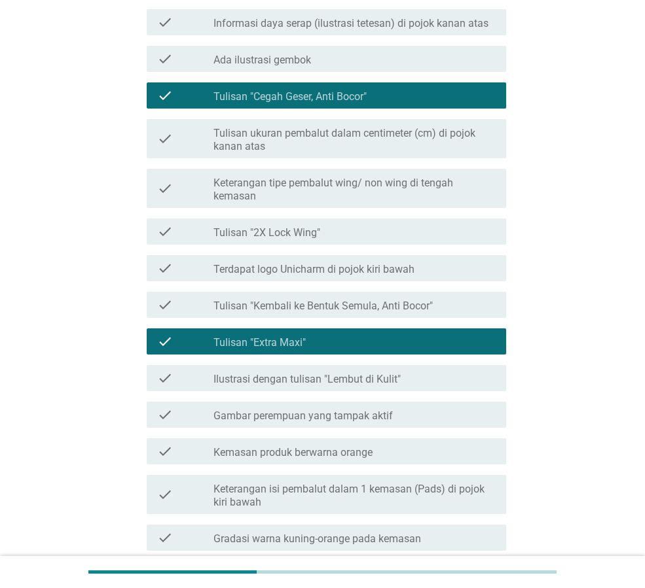
click at [337, 302] on label "Tulisan "Kembali ke Bentuk Semula, Anti Bocor"" at bounding box center [322, 306] width 219 height 13
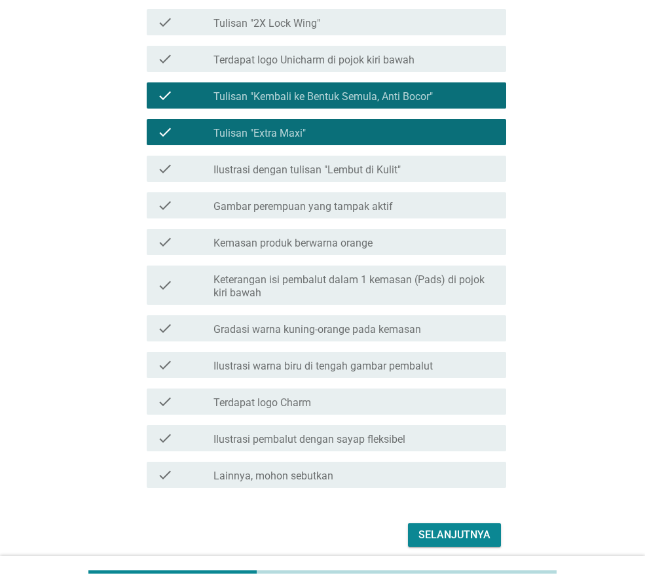
scroll to position [776, 0]
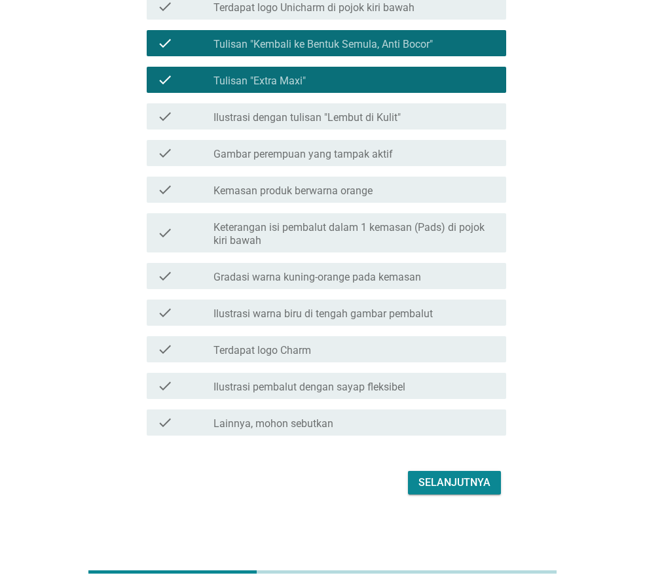
click at [469, 477] on div "Selanjutnya" at bounding box center [454, 483] width 72 height 16
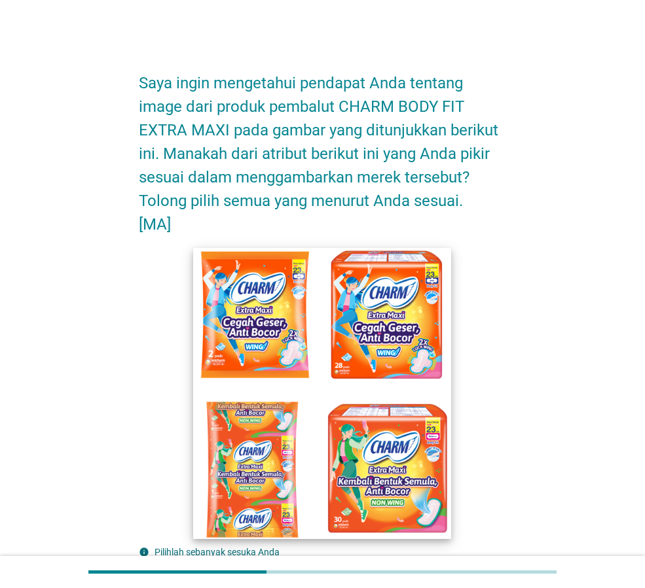
scroll to position [393, 0]
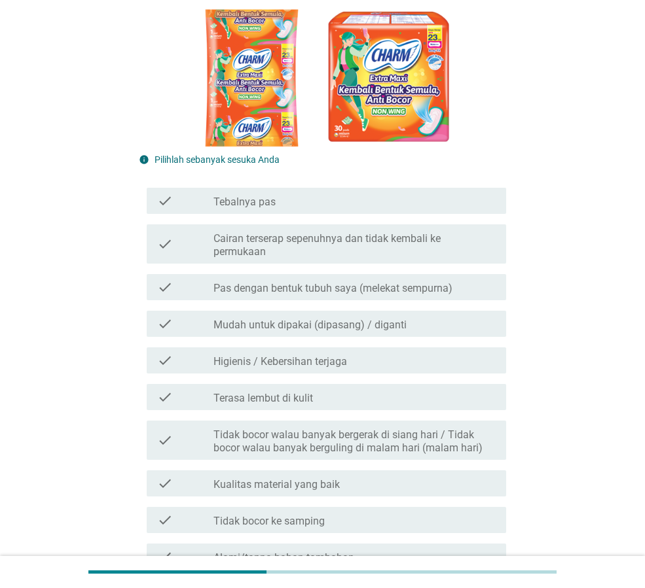
click at [316, 366] on label "Higienis / Kebersihan terjaga" at bounding box center [280, 361] width 134 height 13
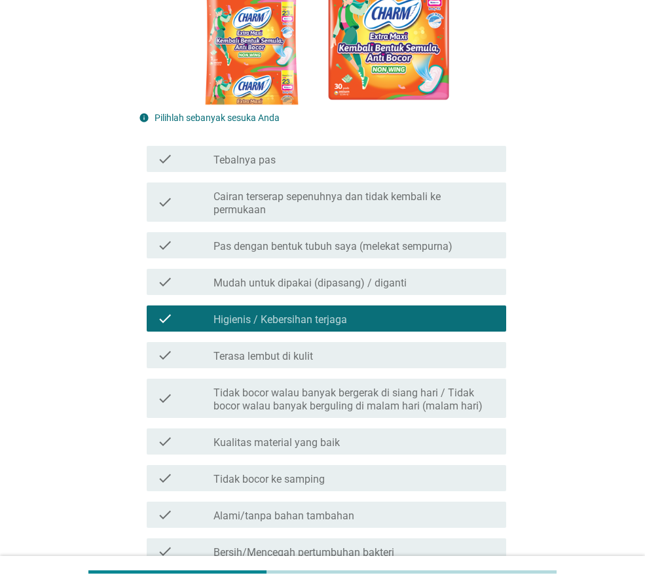
scroll to position [458, 0]
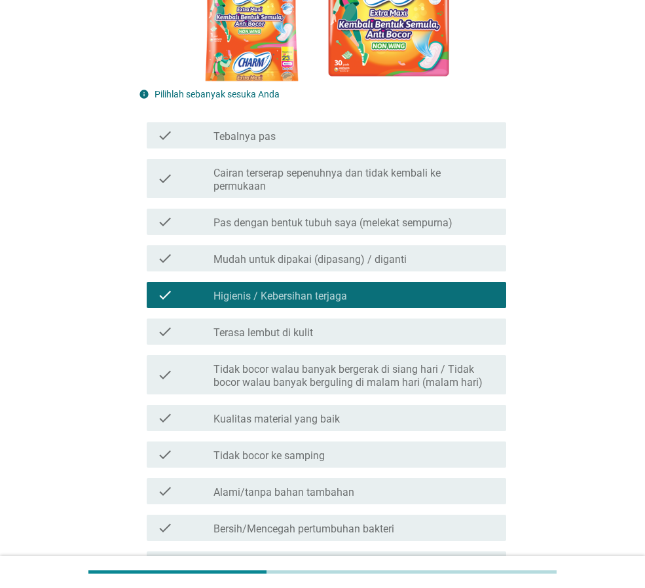
click at [367, 184] on label "Cairan terserap sepenuhnya dan tidak kembali ke permukaan" at bounding box center [354, 180] width 282 height 26
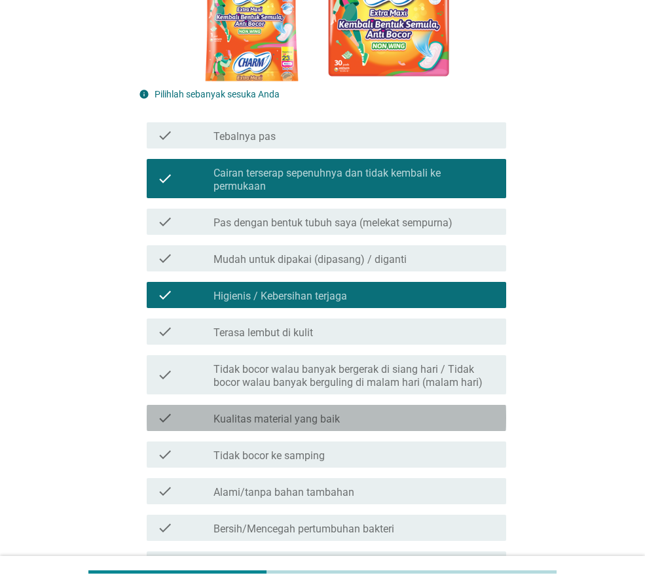
click at [339, 420] on label "Kualitas material yang baik" at bounding box center [276, 419] width 126 height 13
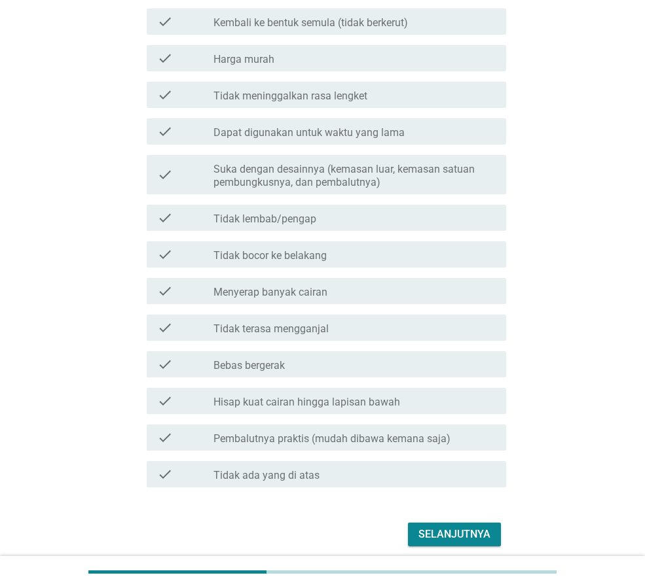
scroll to position [1286, 0]
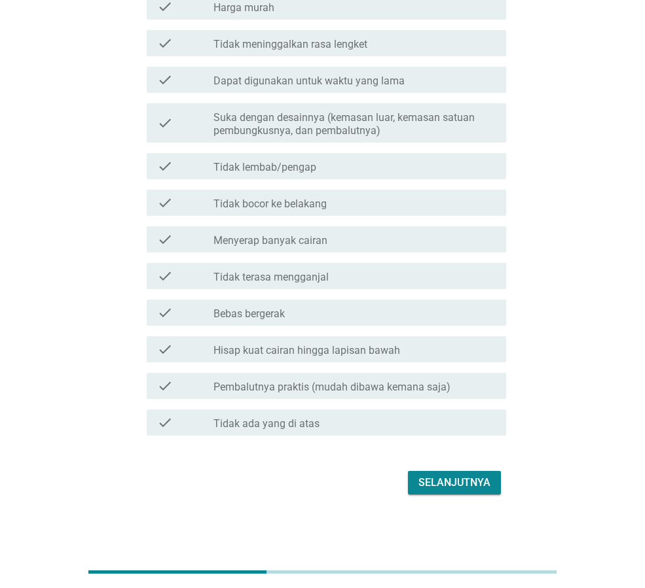
click at [472, 473] on button "Selanjutnya" at bounding box center [454, 483] width 93 height 24
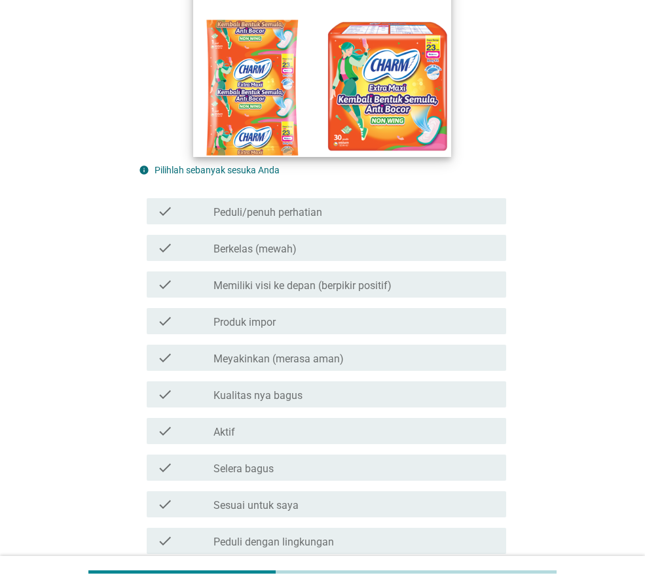
scroll to position [458, 0]
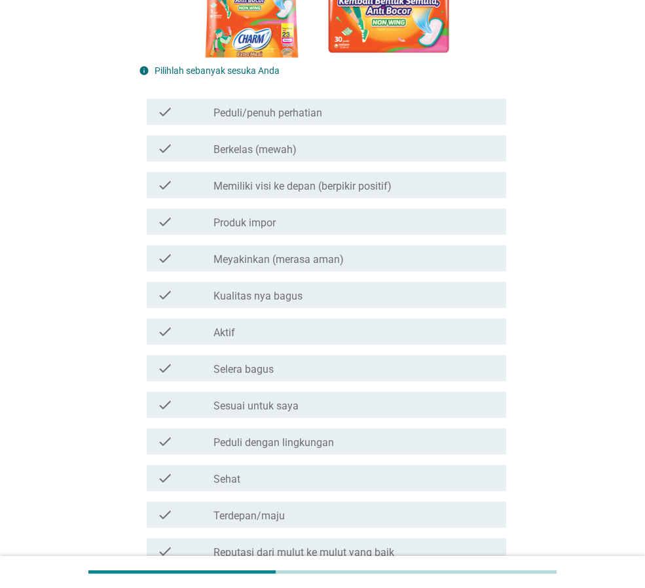
click at [284, 219] on div "check_box_outline_blank Produk impor" at bounding box center [354, 222] width 282 height 16
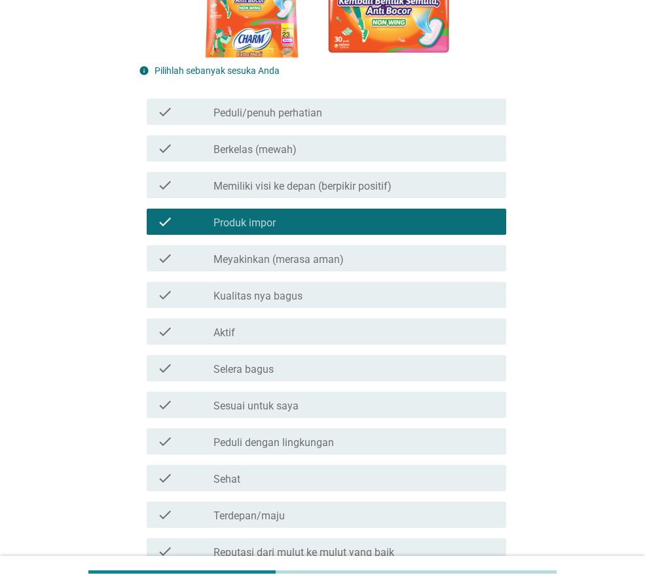
click at [284, 209] on div "check check_box_outline_blank Produk impor" at bounding box center [326, 222] width 359 height 26
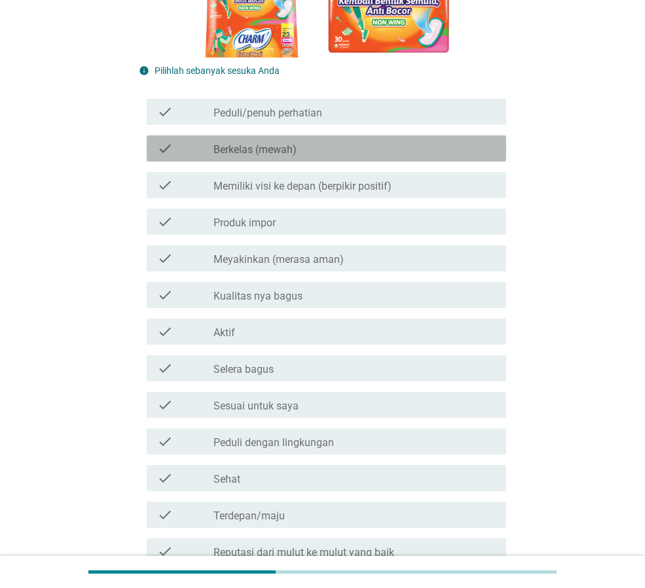
click at [289, 149] on label "Berkelas (mewah)" at bounding box center [254, 149] width 83 height 13
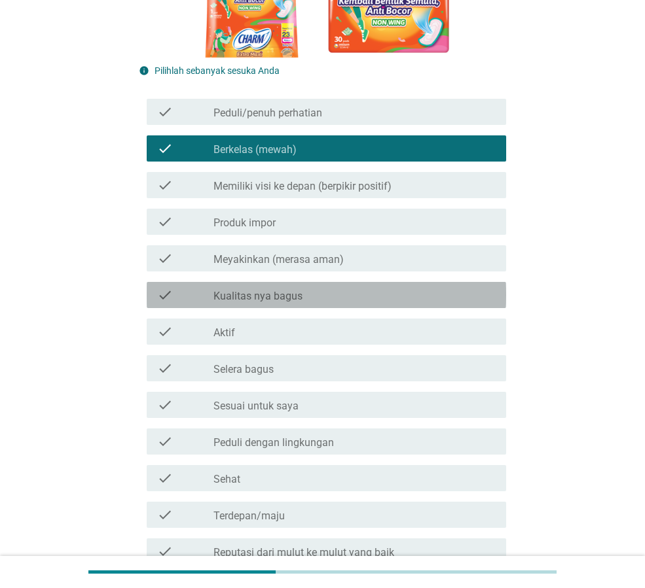
click at [290, 297] on label "Kualitas nya bagus" at bounding box center [257, 296] width 89 height 13
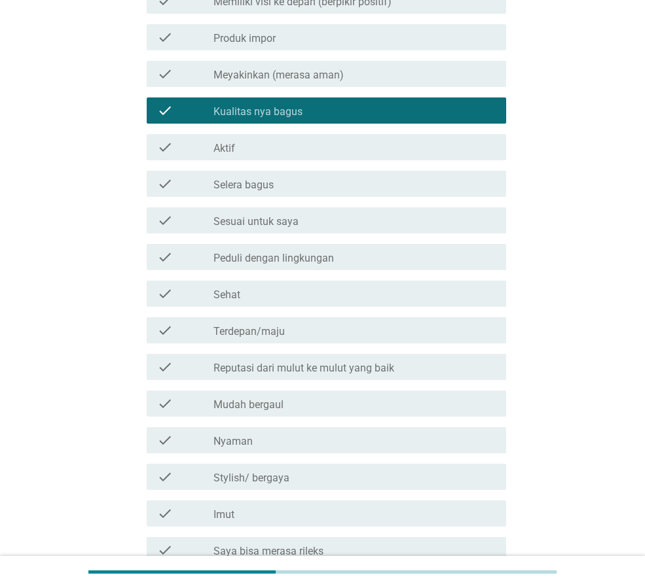
scroll to position [655, 0]
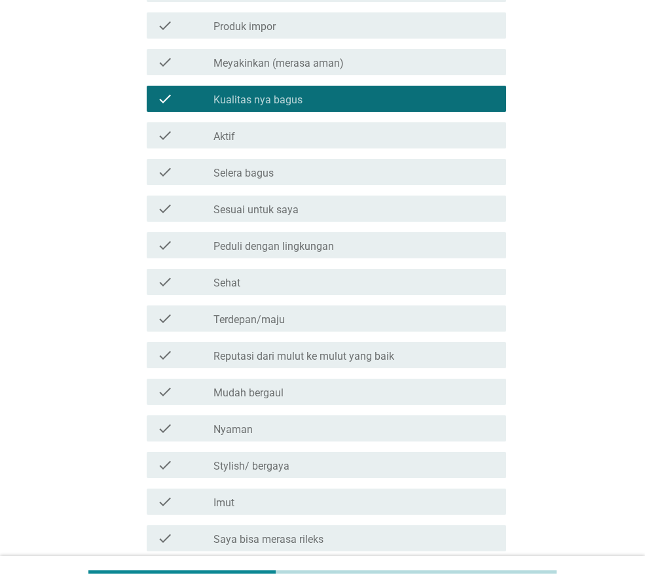
click at [292, 176] on div "check_box_outline_blank Selera bagus" at bounding box center [354, 172] width 282 height 16
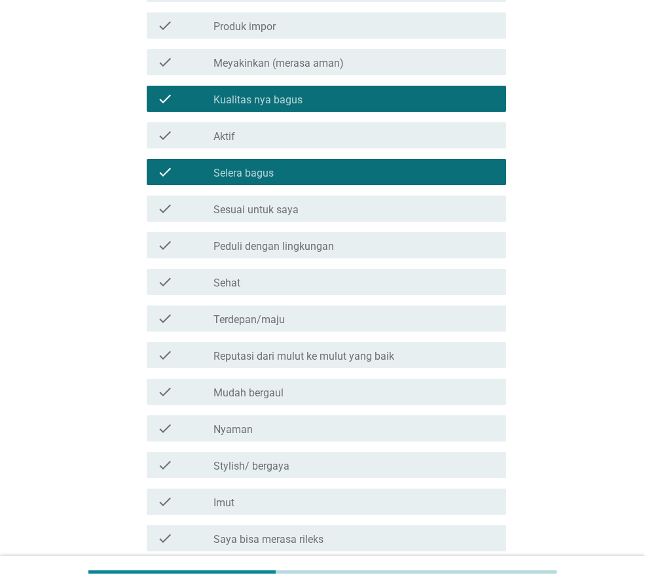
click at [293, 251] on label "Peduli dengan lingkungan" at bounding box center [273, 246] width 120 height 13
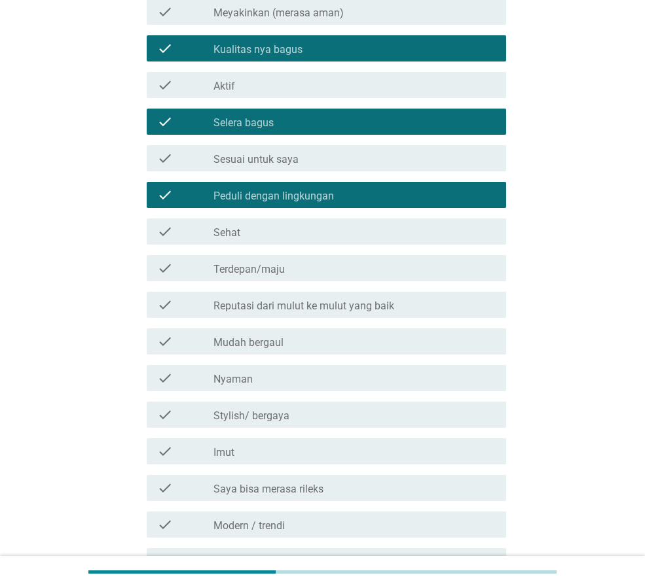
scroll to position [880, 0]
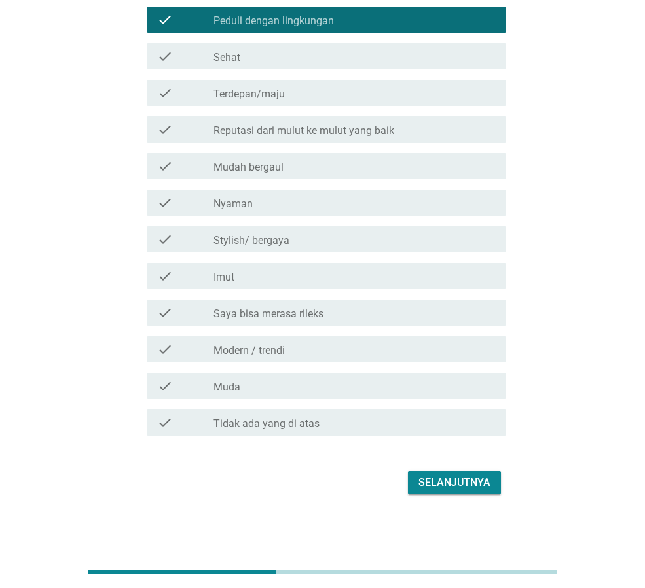
drag, startPoint x: 262, startPoint y: 278, endPoint x: 276, endPoint y: 288, distance: 17.4
click at [262, 278] on div "check_box_outline_blank Imut" at bounding box center [354, 276] width 282 height 16
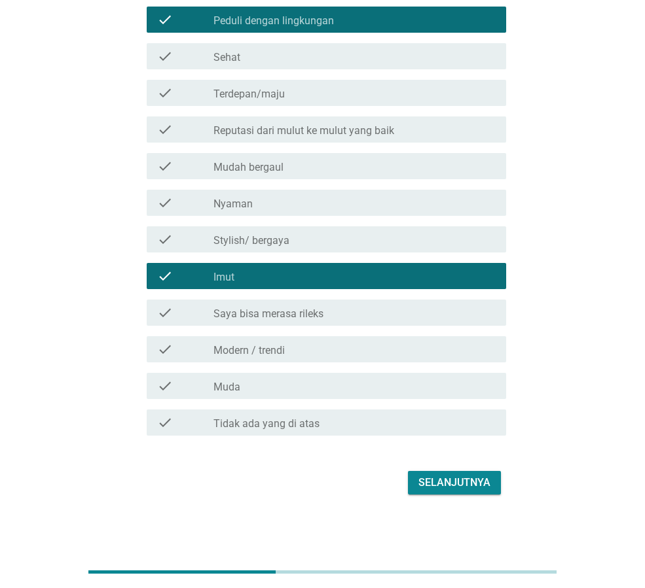
click at [471, 480] on div "Selanjutnya" at bounding box center [454, 483] width 72 height 16
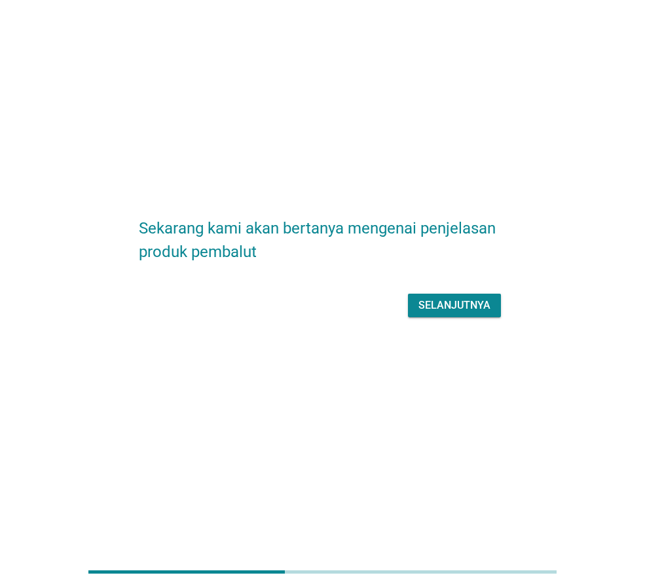
scroll to position [0, 0]
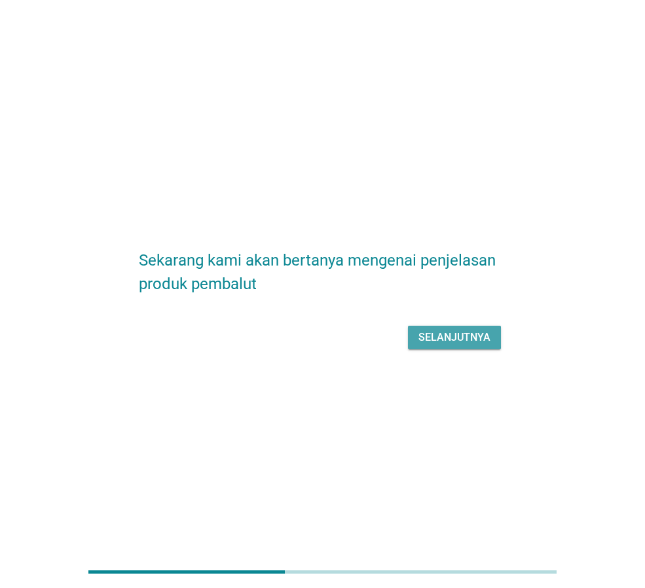
click at [472, 340] on div "Selanjutnya" at bounding box center [454, 338] width 72 height 16
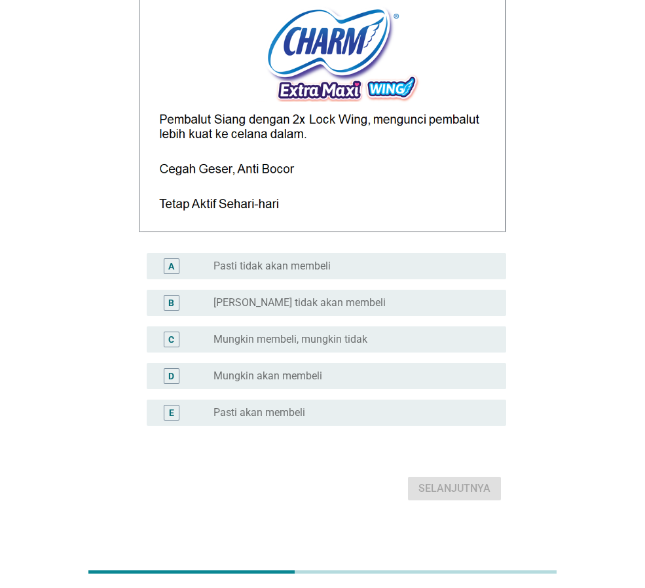
scroll to position [196, 0]
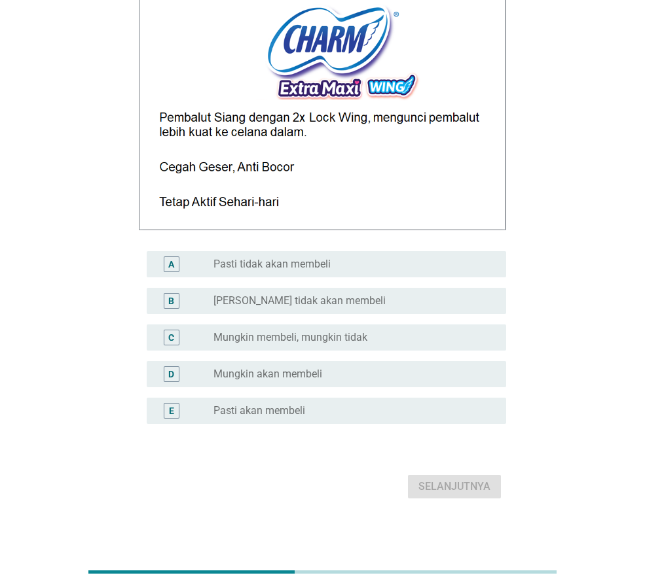
click at [341, 412] on div "radio_button_unchecked Pasti akan membeli" at bounding box center [349, 411] width 272 height 13
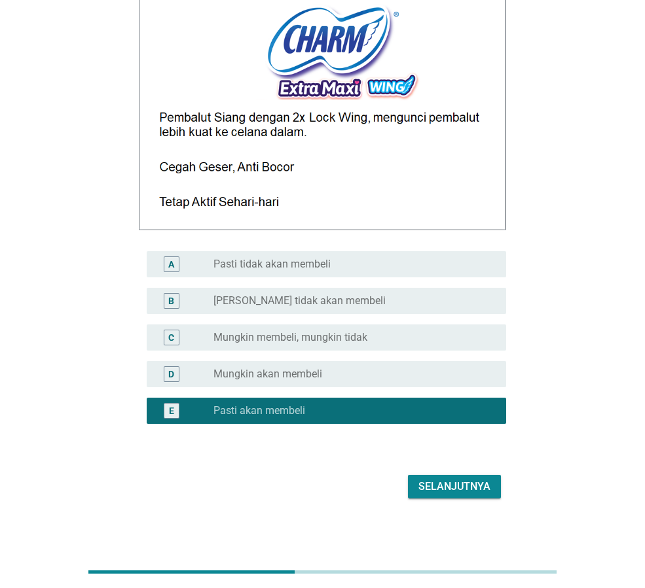
click at [442, 485] on div "Selanjutnya" at bounding box center [454, 487] width 72 height 16
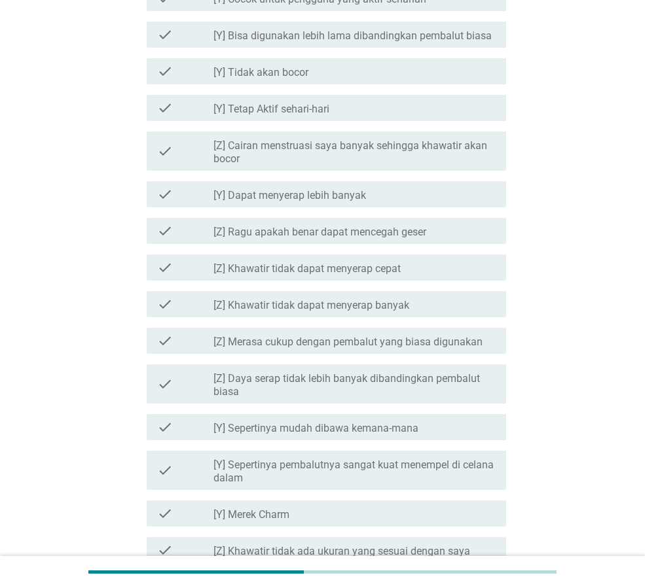
scroll to position [916, 0]
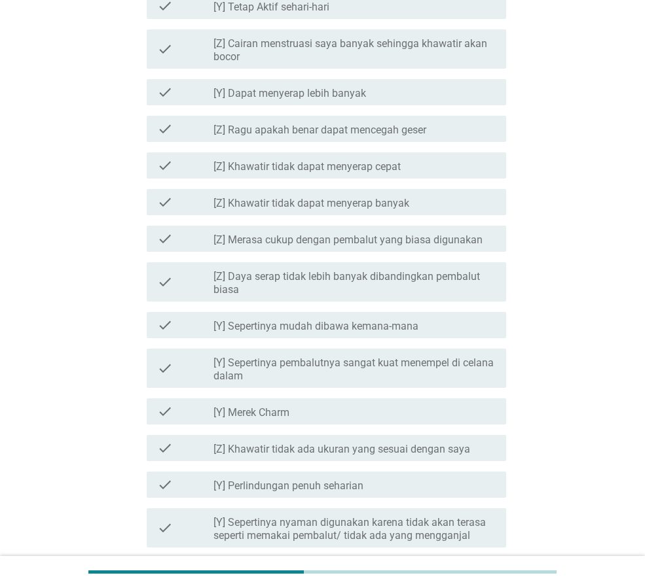
click at [327, 329] on label "[Y] Sepertinya mudah dibawa kemana-mana" at bounding box center [315, 326] width 205 height 13
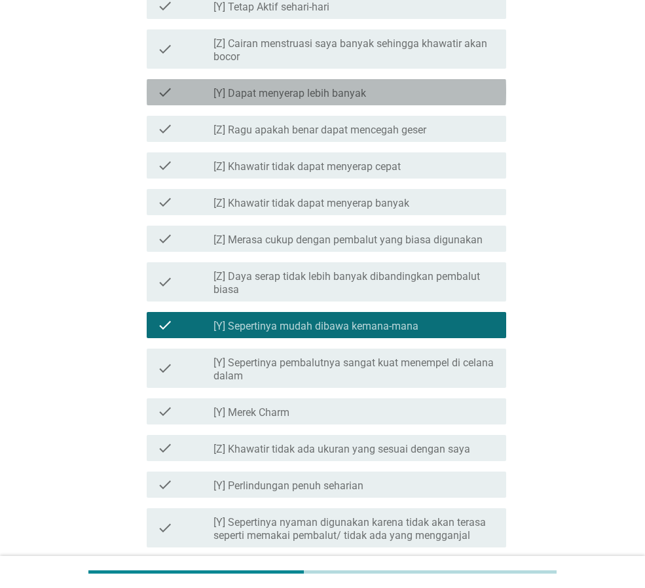
click at [371, 90] on div "check_box_outline_blank [Y] Dapat menyerap lebih banyak" at bounding box center [354, 92] width 282 height 16
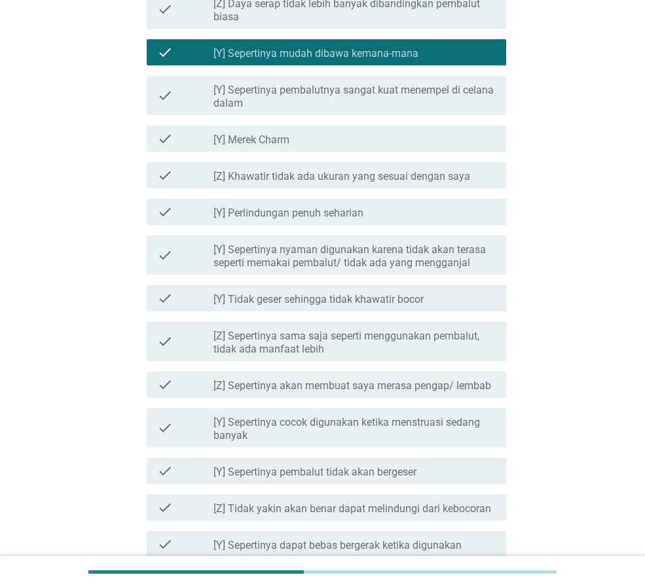
scroll to position [1309, 0]
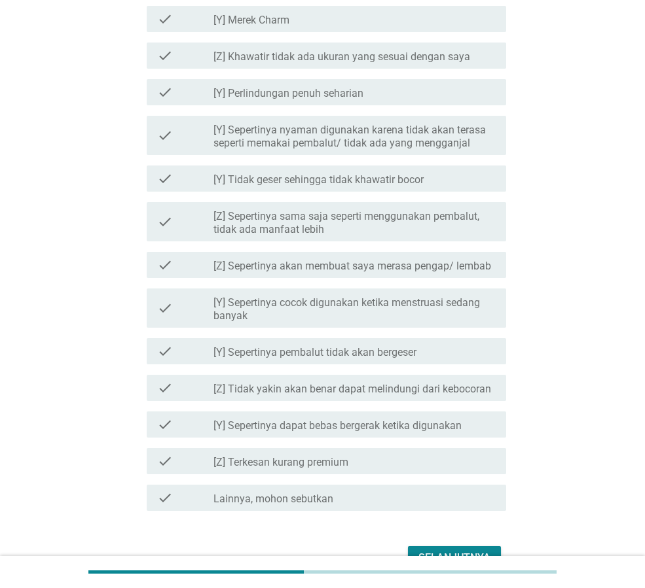
click at [464, 552] on div "Selanjutnya" at bounding box center [454, 558] width 72 height 16
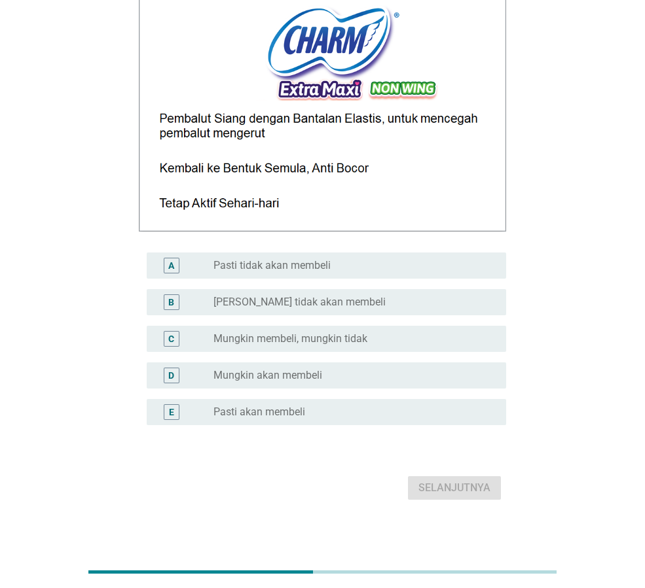
scroll to position [201, 0]
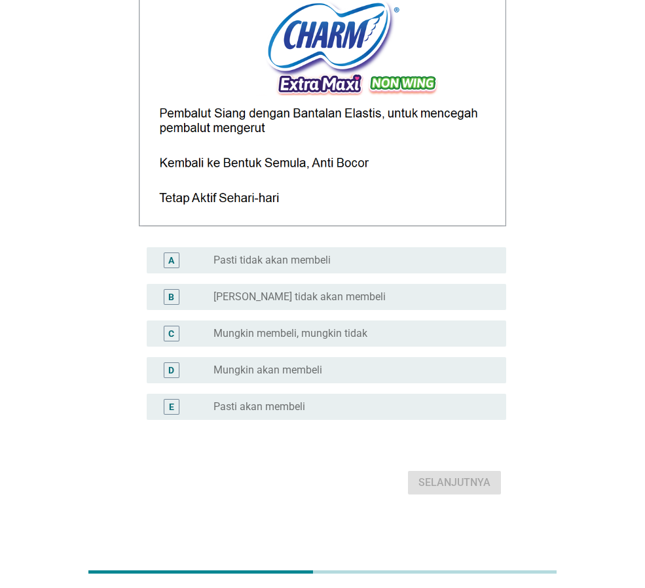
click at [300, 403] on label "Pasti akan membeli" at bounding box center [259, 407] width 92 height 13
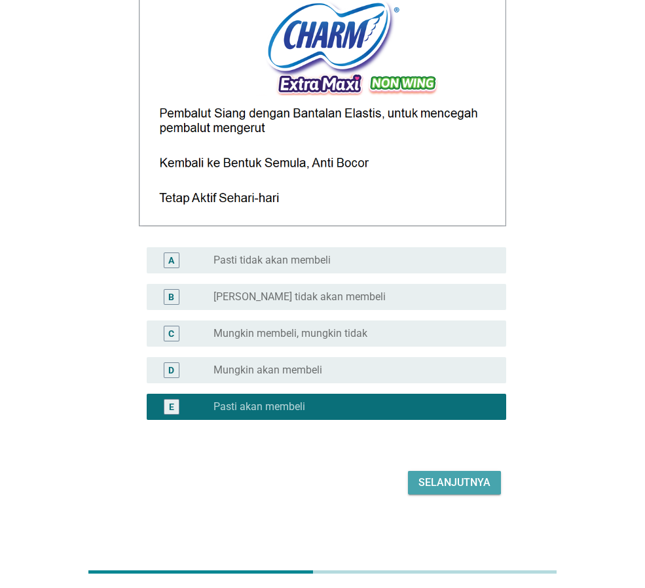
click at [462, 481] on div "Selanjutnya" at bounding box center [454, 483] width 72 height 16
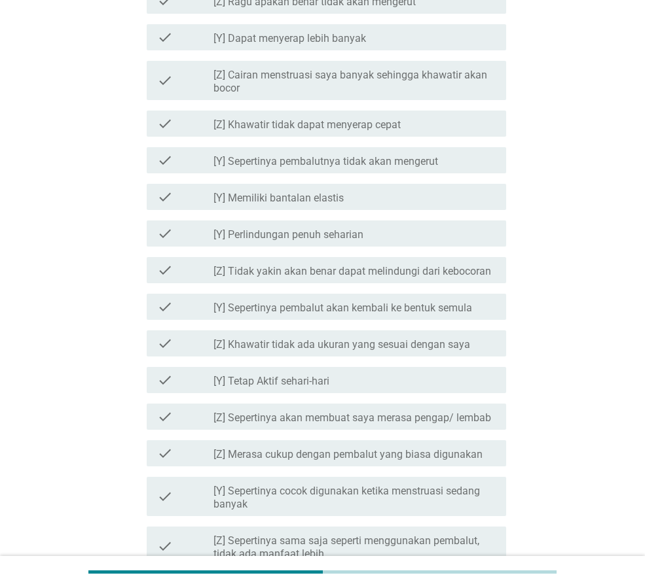
scroll to position [785, 0]
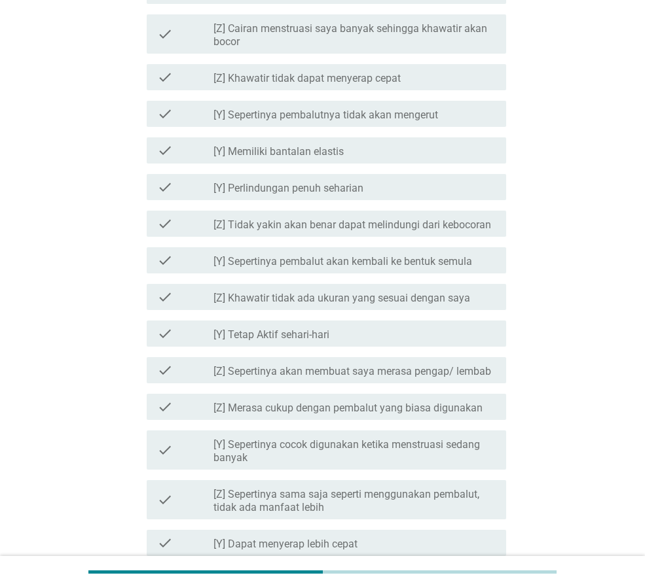
click at [331, 334] on div "check_box_outline_blank [Y] Tetap Aktif sehari-hari" at bounding box center [354, 334] width 282 height 16
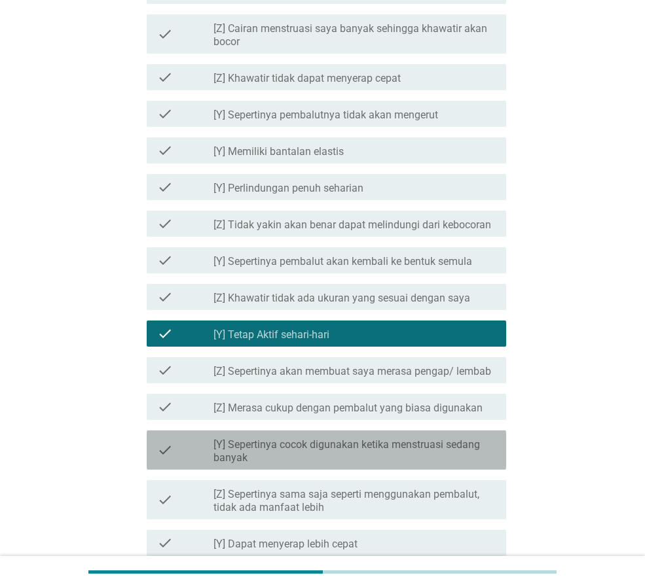
click at [336, 448] on label "[Y] Sepertinya cocok digunakan ketika menstruasi sedang banyak" at bounding box center [354, 452] width 282 height 26
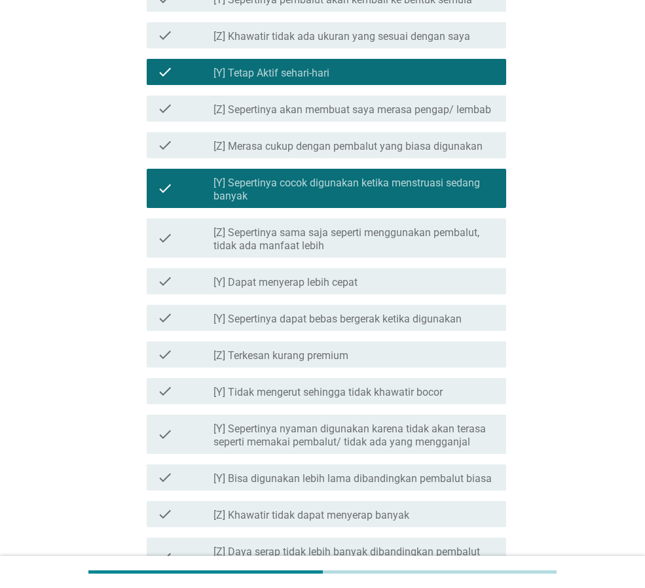
scroll to position [1372, 0]
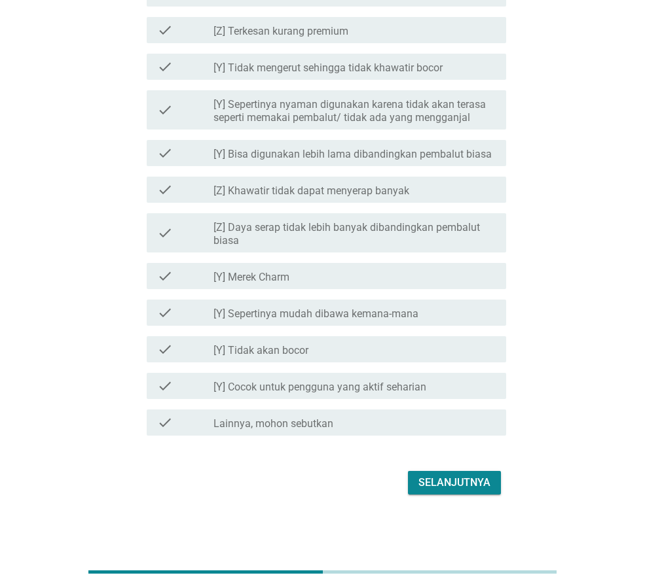
click at [462, 477] on div "Selanjutnya" at bounding box center [454, 483] width 72 height 16
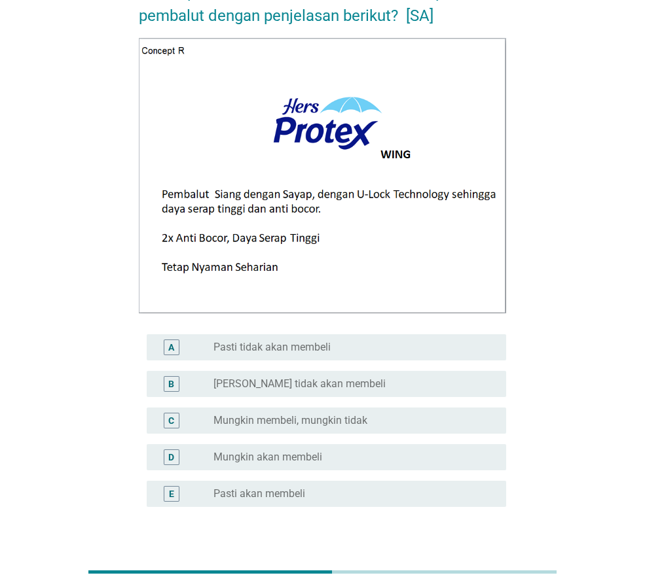
scroll to position [178, 0]
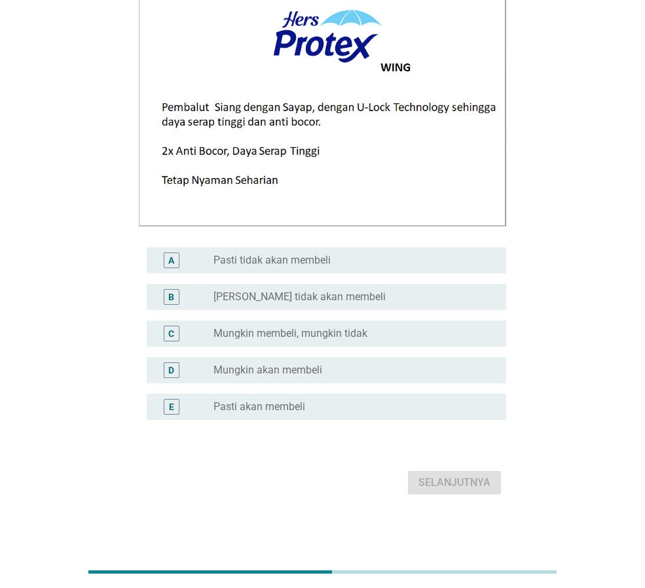
click at [319, 405] on div "radio_button_unchecked Pasti akan membeli" at bounding box center [349, 407] width 272 height 13
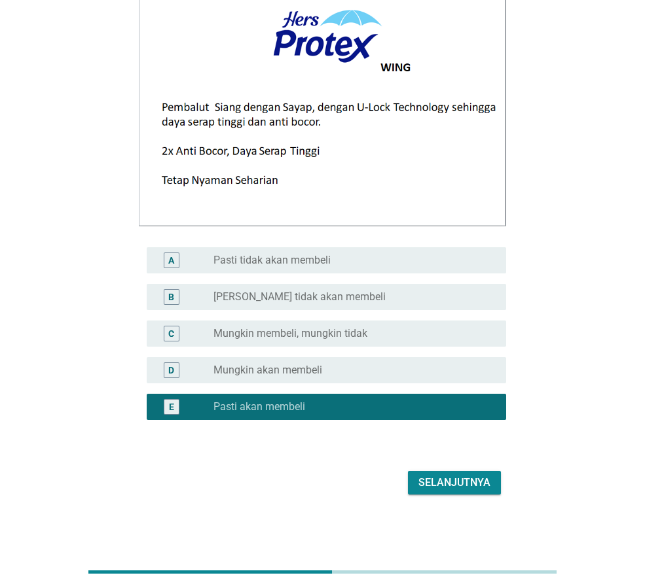
click at [323, 372] on div "radio_button_unchecked Mungkin akan membeli" at bounding box center [349, 370] width 272 height 13
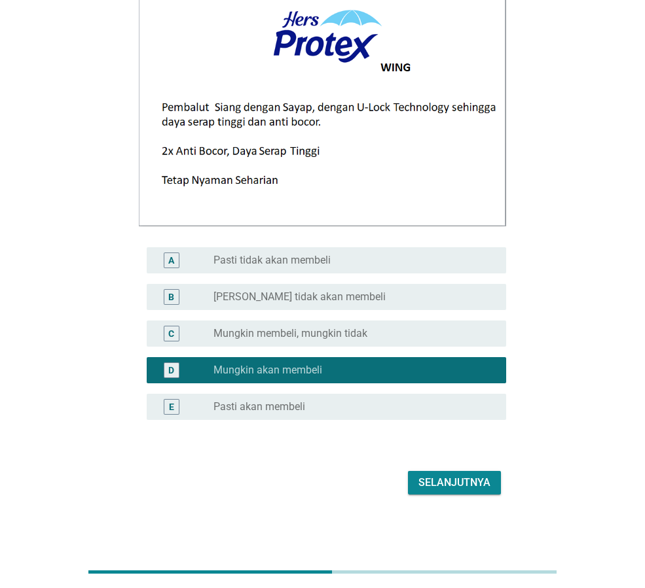
click at [448, 474] on button "Selanjutnya" at bounding box center [454, 483] width 93 height 24
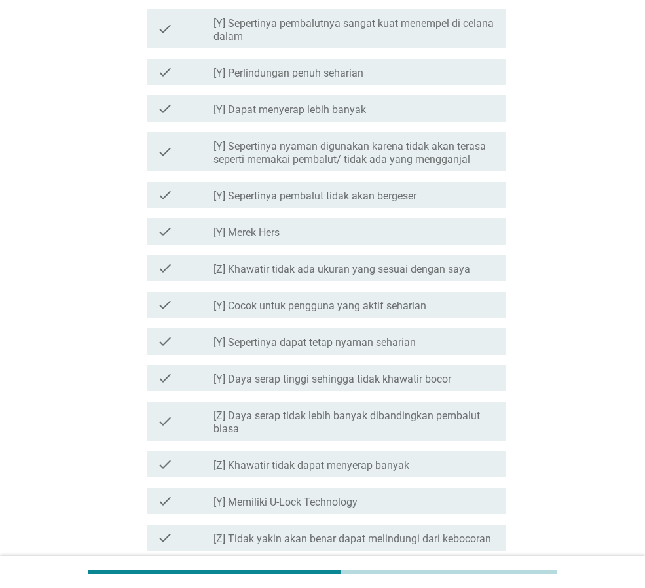
scroll to position [982, 0]
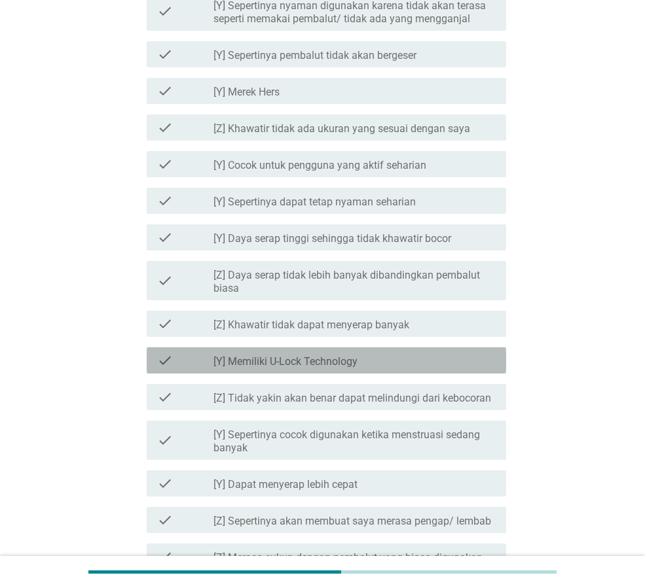
click at [301, 357] on label "[Y] Memiliki U-Lock Technology" at bounding box center [285, 361] width 144 height 13
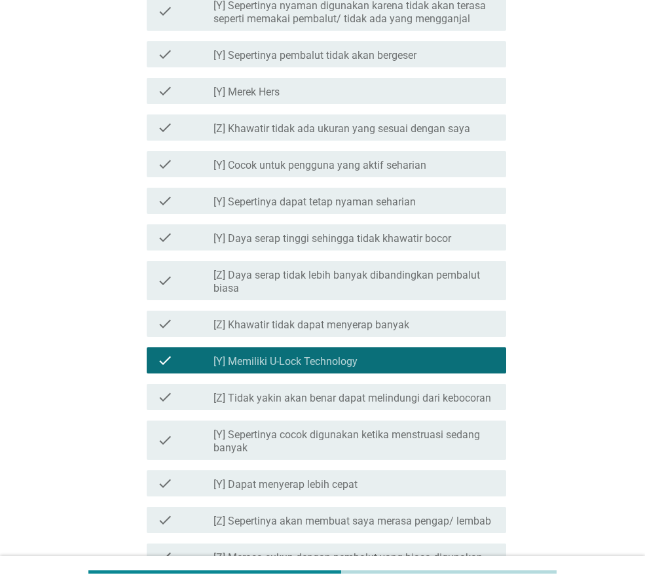
click at [313, 330] on label "[Z] Khawatir tidak dapat menyerap banyak" at bounding box center [311, 325] width 196 height 13
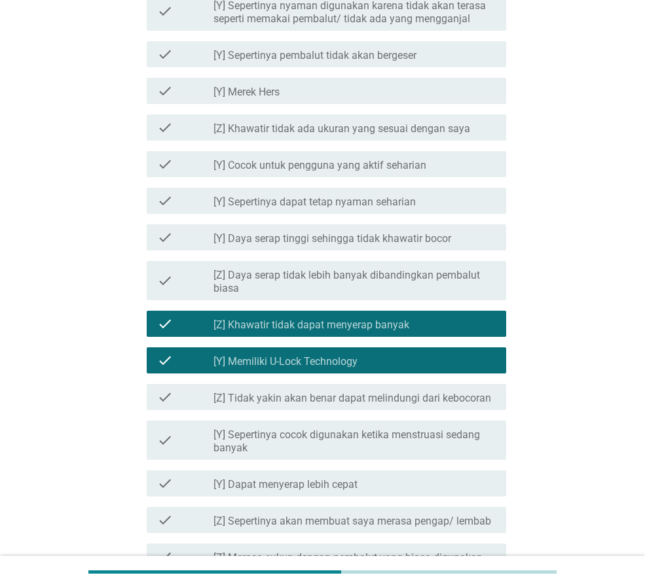
click at [313, 330] on label "[Z] Khawatir tidak dapat menyerap banyak" at bounding box center [311, 325] width 196 height 13
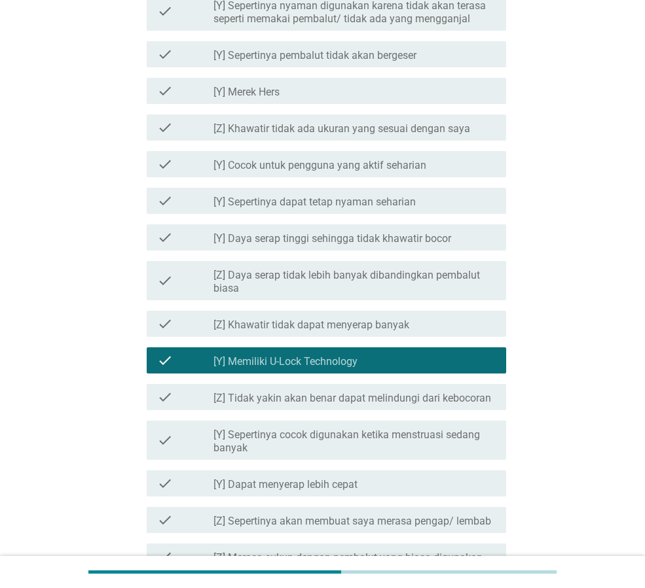
click at [335, 398] on label "[Z] Tidak yakin akan benar dapat melindungi dari kebocoran" at bounding box center [352, 398] width 278 height 13
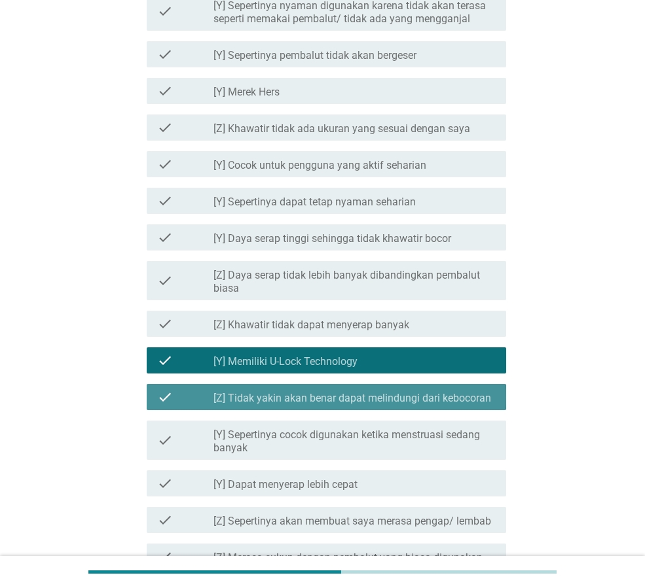
click at [335, 398] on label "[Z] Tidak yakin akan benar dapat melindungi dari kebocoran" at bounding box center [352, 398] width 278 height 13
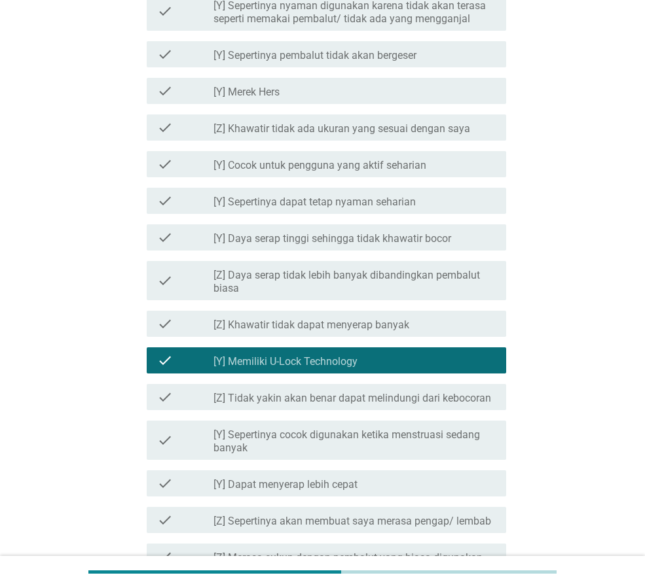
click at [321, 433] on label "[Y] Sepertinya cocok digunakan ketika menstruasi sedang banyak" at bounding box center [354, 442] width 282 height 26
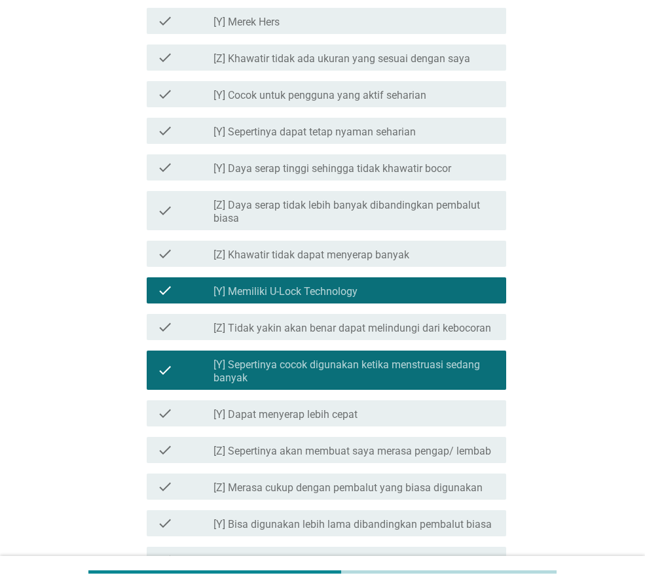
scroll to position [1349, 0]
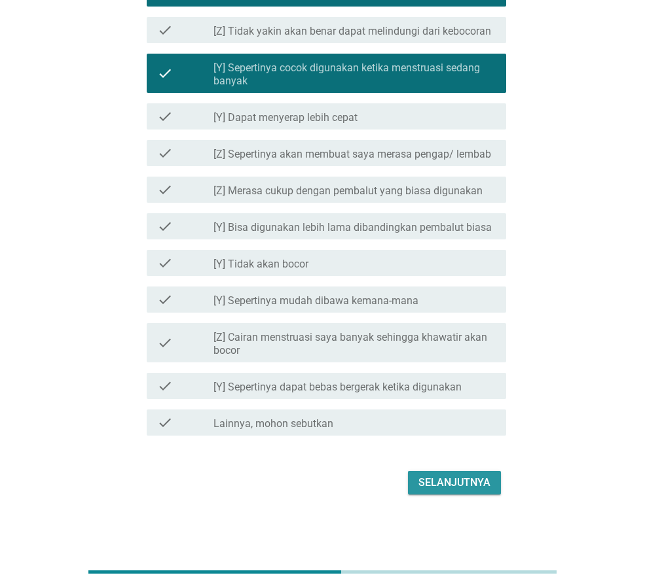
click at [461, 486] on div "Selanjutnya" at bounding box center [454, 483] width 72 height 16
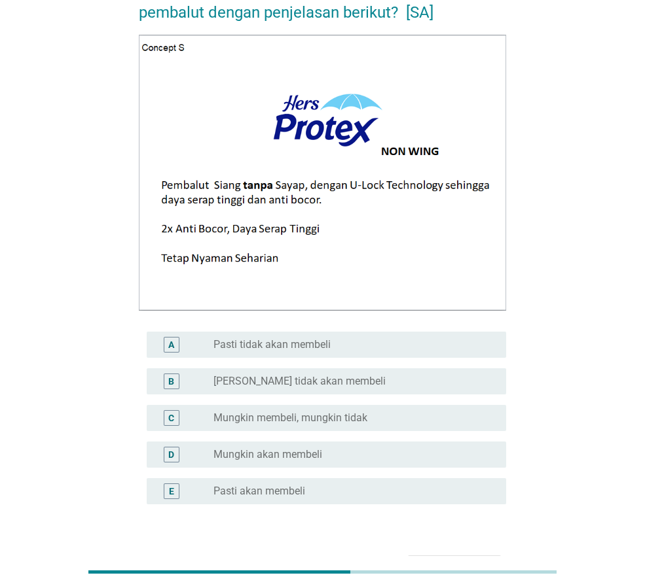
scroll to position [179, 0]
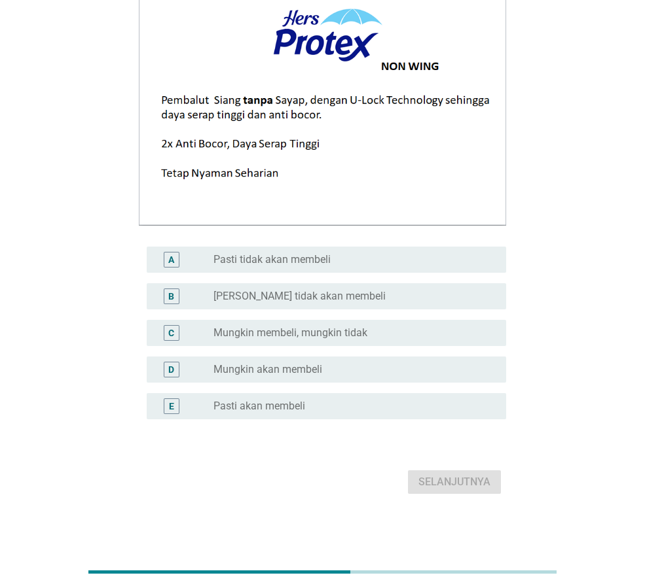
click at [310, 358] on div "D radio_button_unchecked Mungkin akan membeli" at bounding box center [326, 370] width 359 height 26
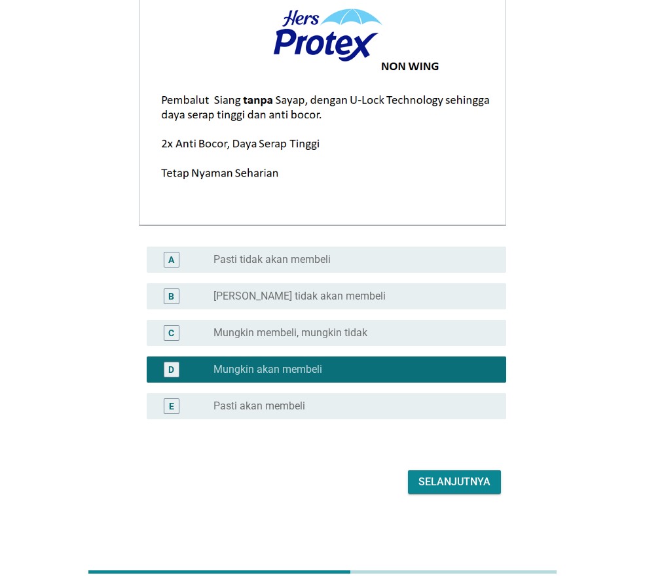
click at [475, 490] on div "Selanjutnya" at bounding box center [454, 483] width 72 height 16
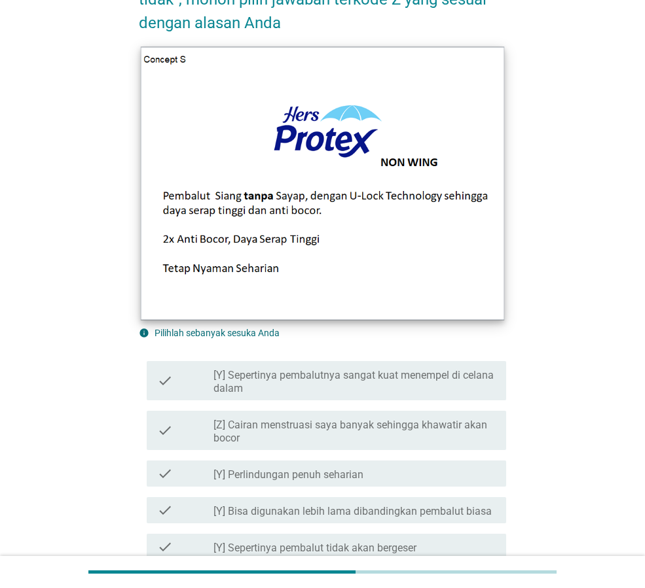
scroll to position [458, 0]
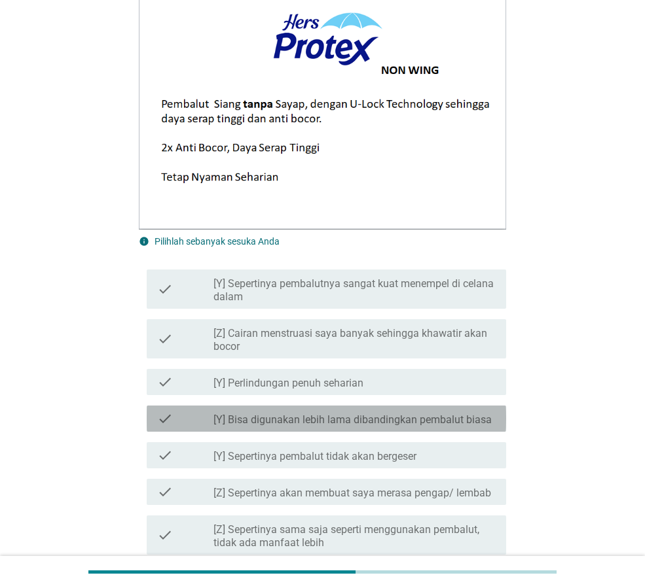
click at [348, 413] on div "check_box_outline_blank [Y] Bisa digunakan lebih lama dibandingkan pembalut bia…" at bounding box center [354, 419] width 282 height 16
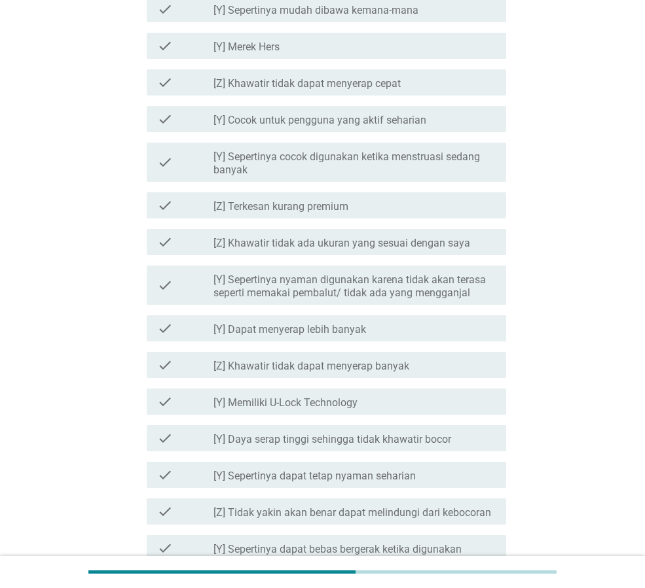
scroll to position [1047, 0]
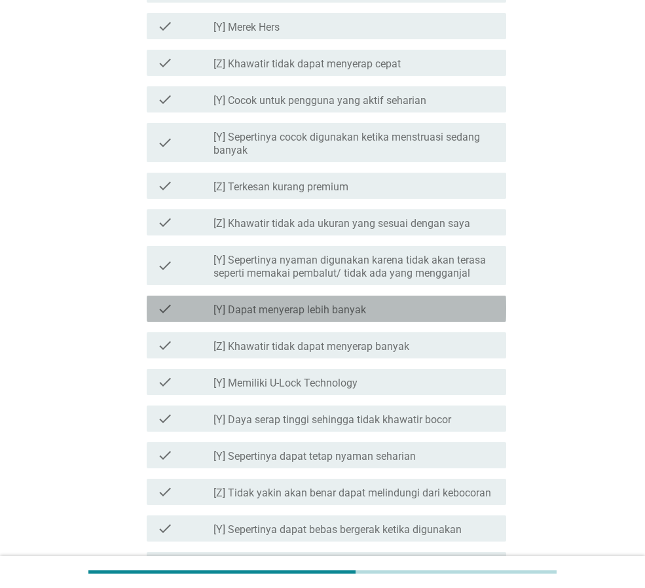
click at [355, 308] on label "[Y] Dapat menyerap lebih banyak" at bounding box center [289, 310] width 153 height 13
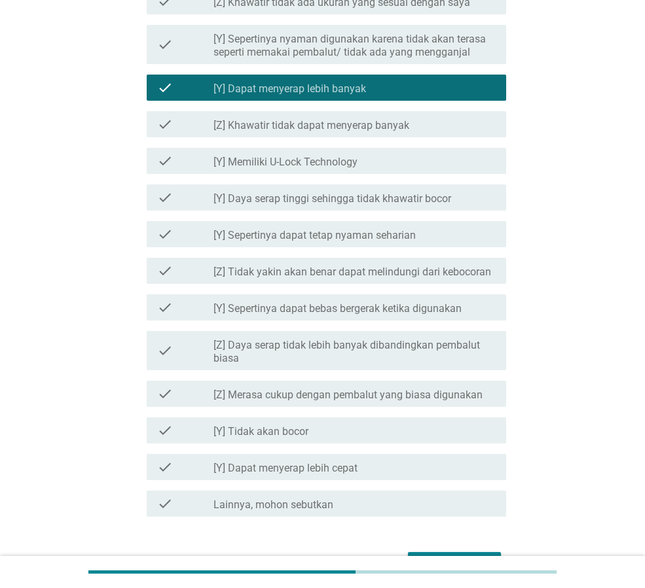
scroll to position [1350, 0]
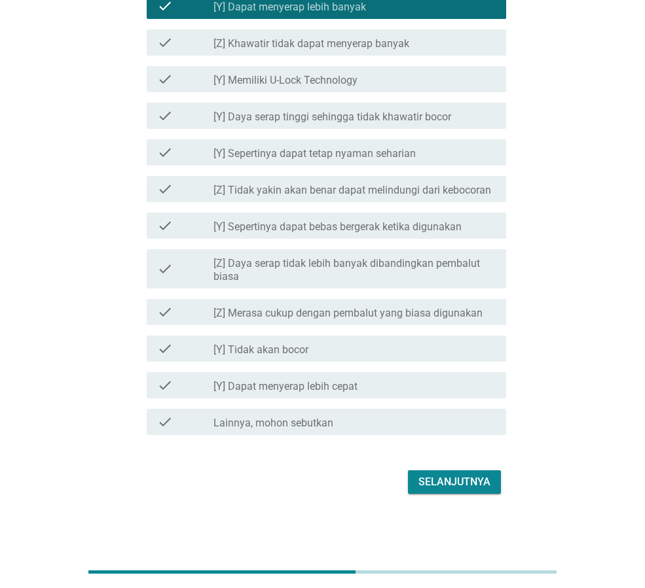
click at [454, 480] on div "Selanjutnya" at bounding box center [454, 483] width 72 height 16
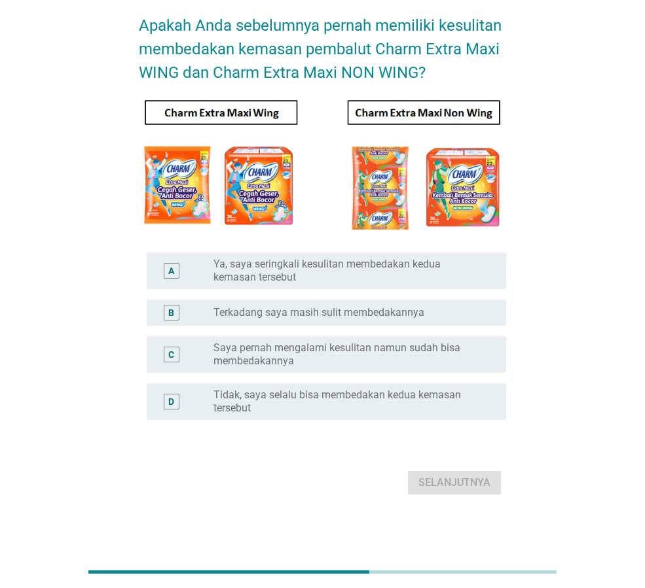
scroll to position [0, 0]
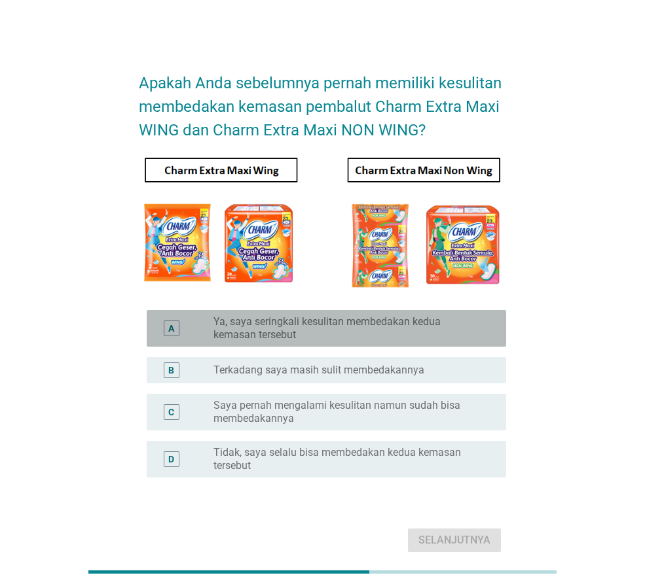
click at [328, 329] on label "Ya, saya seringkali kesulitan membedakan kedua kemasan tersebut" at bounding box center [349, 329] width 272 height 26
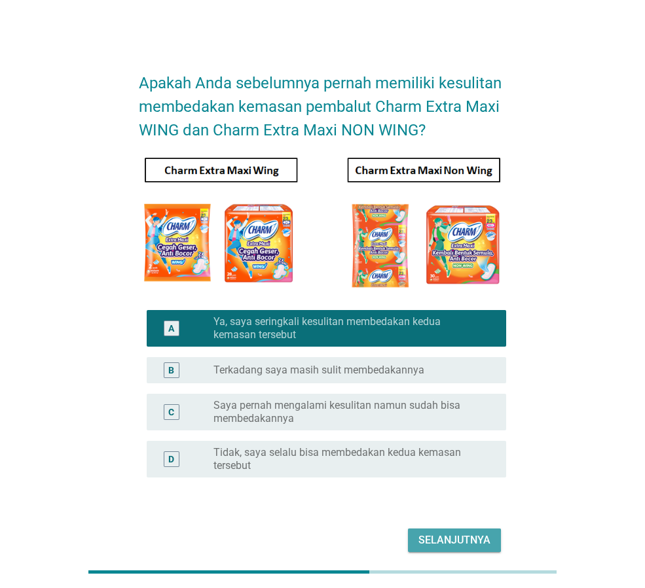
click at [465, 537] on div "Selanjutnya" at bounding box center [454, 541] width 72 height 16
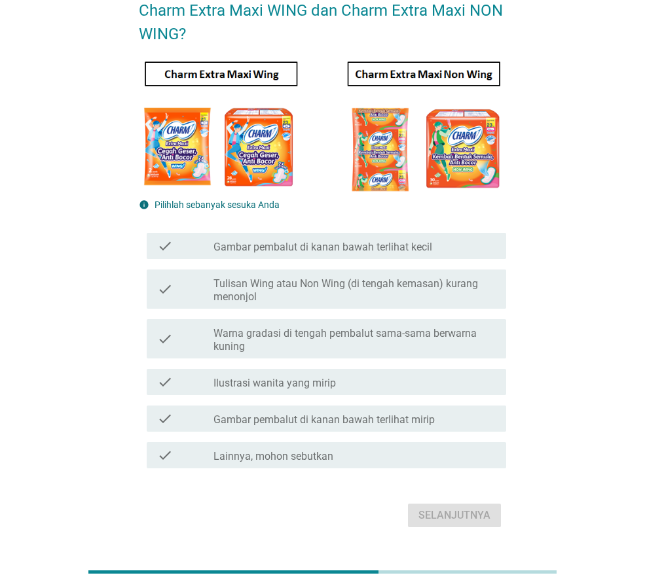
scroll to position [131, 0]
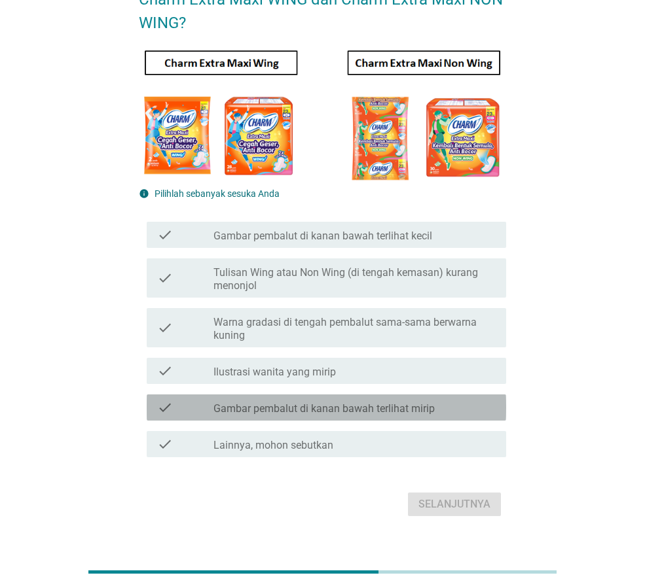
click at [313, 404] on label "Gambar pembalut di kanan bawah terlihat mirip" at bounding box center [323, 409] width 221 height 13
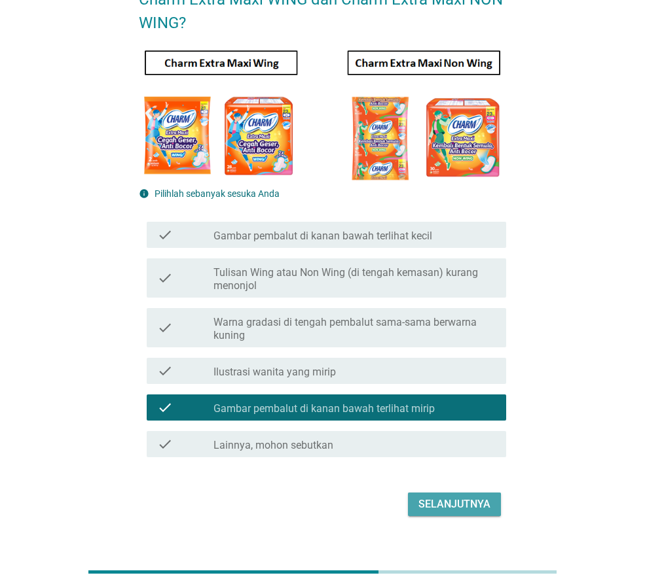
click at [465, 509] on div "Selanjutnya" at bounding box center [454, 505] width 72 height 16
